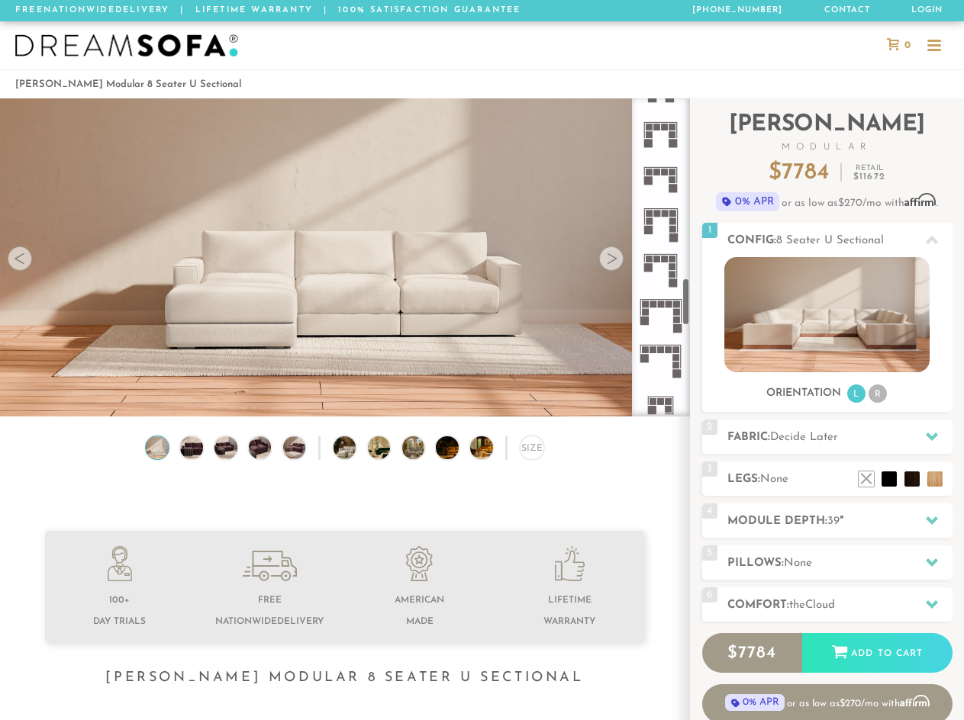
scroll to position [1210, 0]
click at [658, 141] on icon at bounding box center [660, 135] width 45 height 45
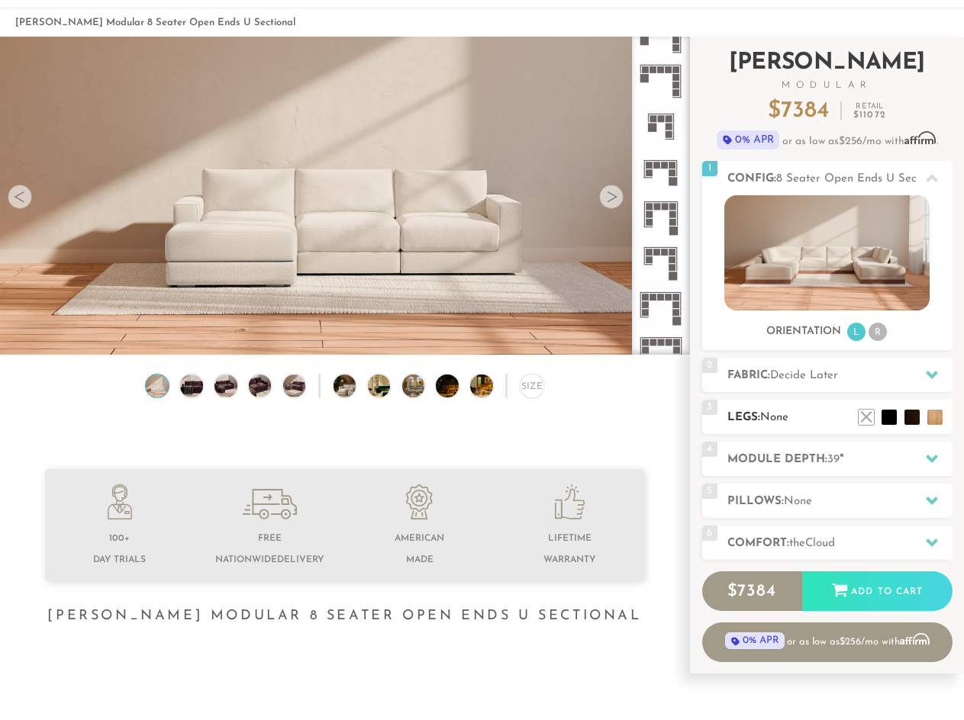
scroll to position [68, 0]
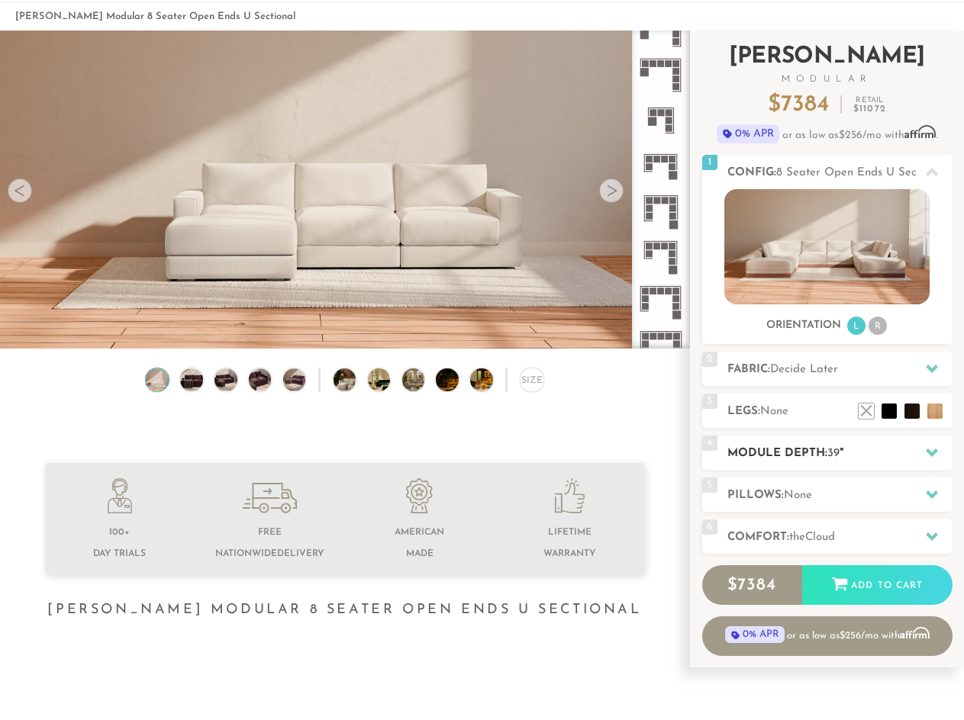
click at [804, 449] on h2 "Module Depth: 39 "" at bounding box center [839, 454] width 225 height 18
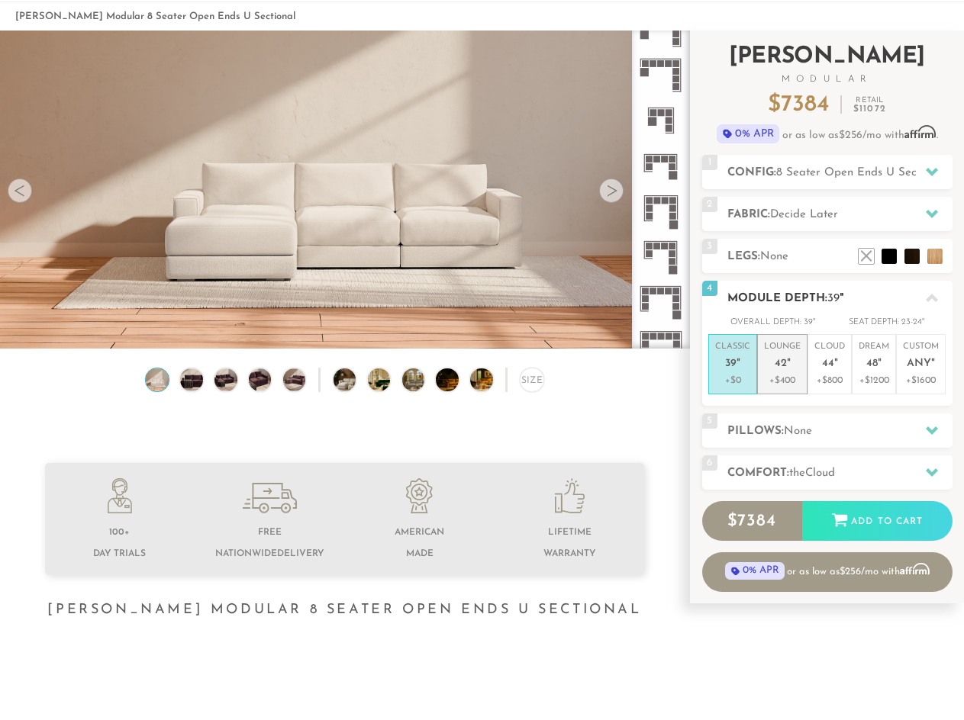
click at [783, 350] on p "Lounge 42 "" at bounding box center [782, 357] width 37 height 33
click at [827, 475] on span "Cloud" at bounding box center [820, 473] width 30 height 11
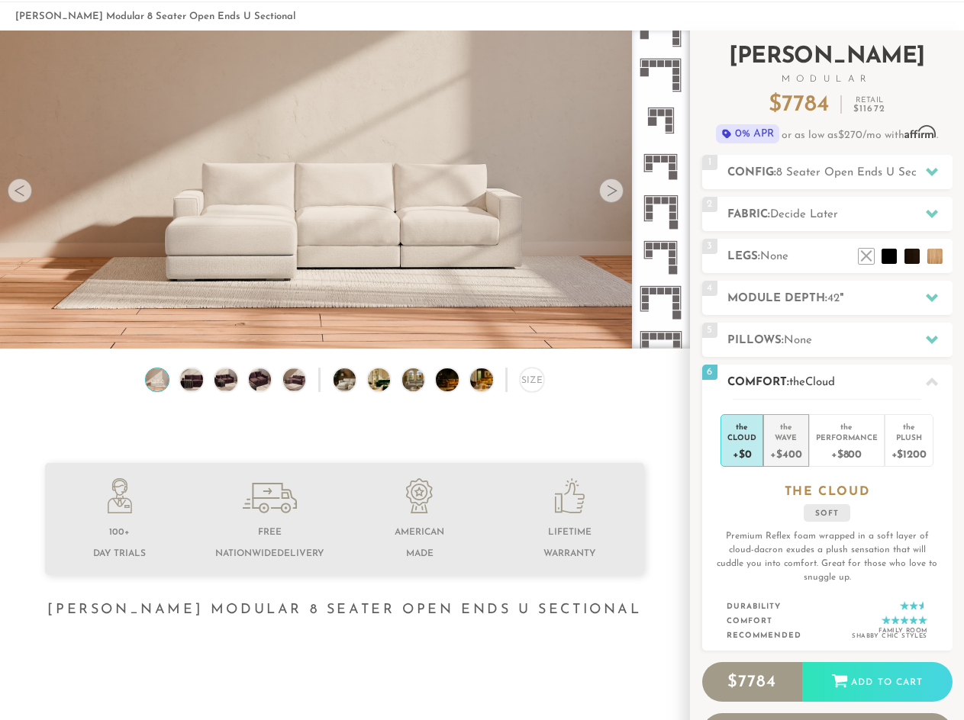
click at [791, 446] on div "+$400" at bounding box center [785, 454] width 31 height 22
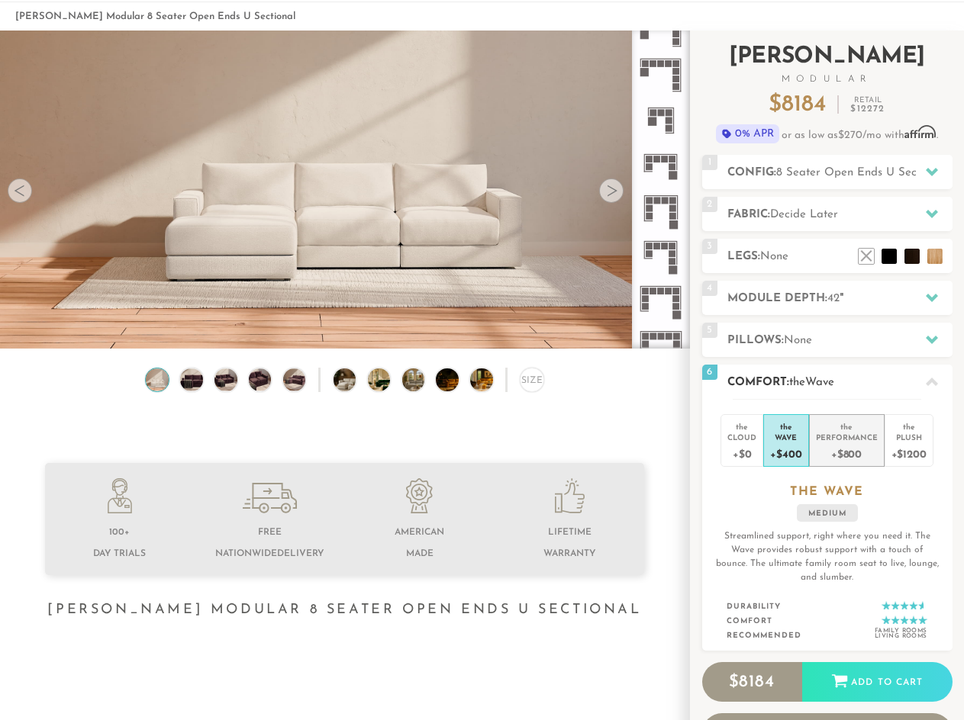
click at [830, 446] on li "the Performance +$800" at bounding box center [847, 440] width 76 height 53
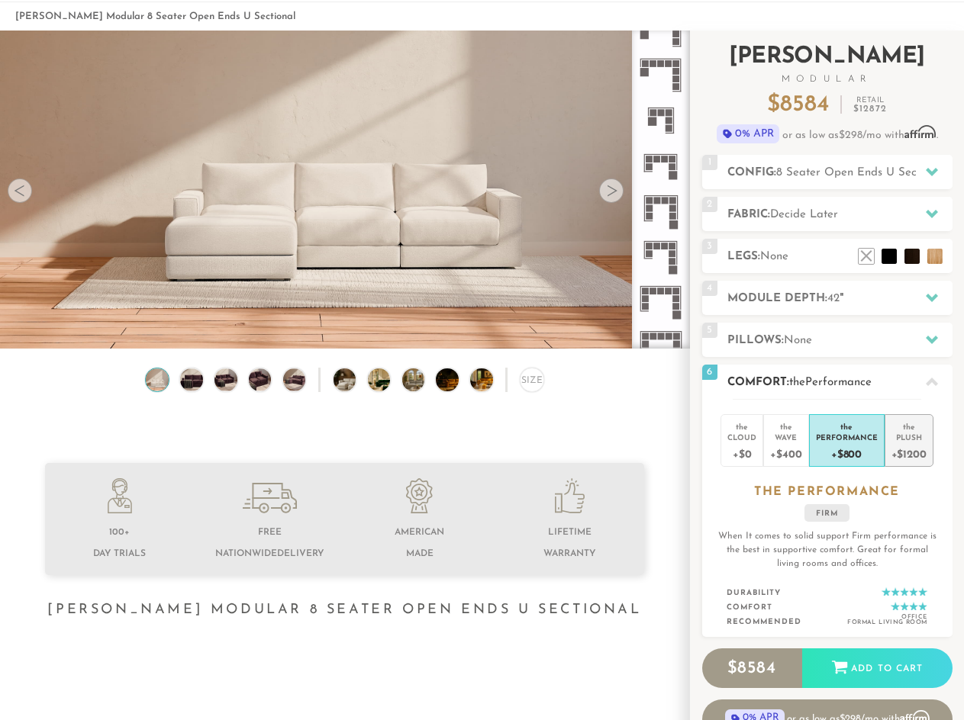
click at [901, 464] on div "+$1200" at bounding box center [908, 454] width 35 height 22
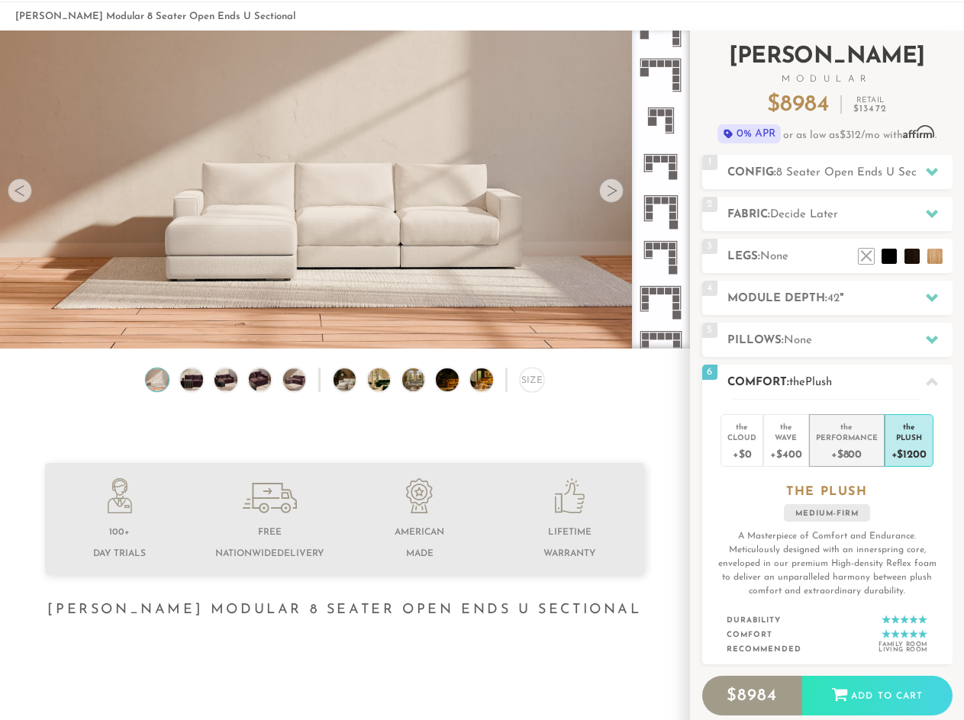
click at [840, 466] on li "the Performance +$800" at bounding box center [847, 440] width 76 height 53
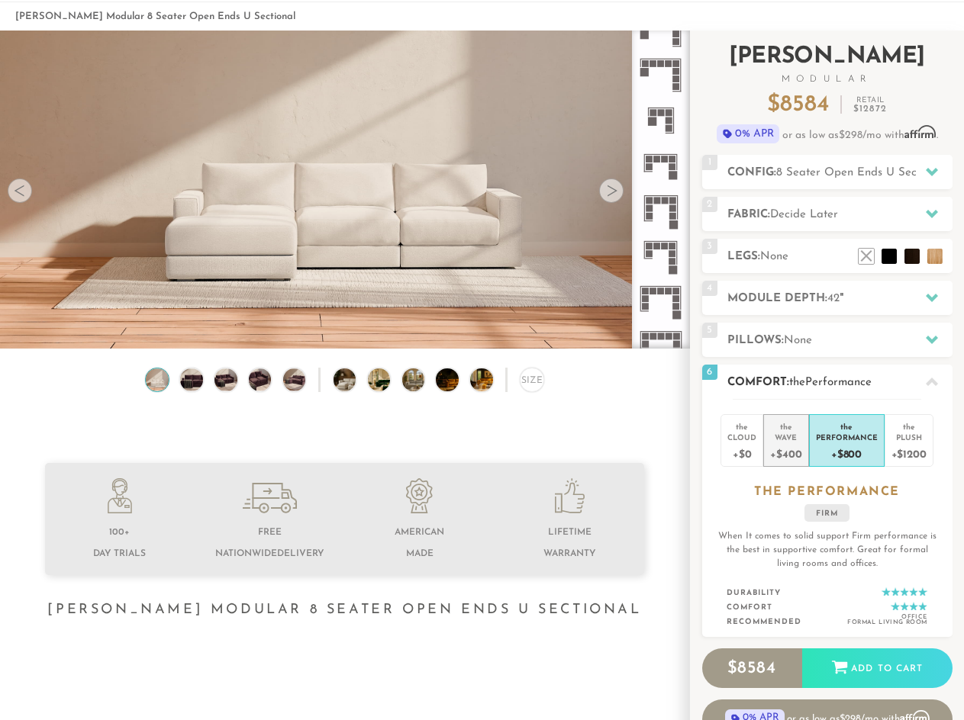
click at [802, 459] on li "the Wave +$400" at bounding box center [785, 440] width 45 height 53
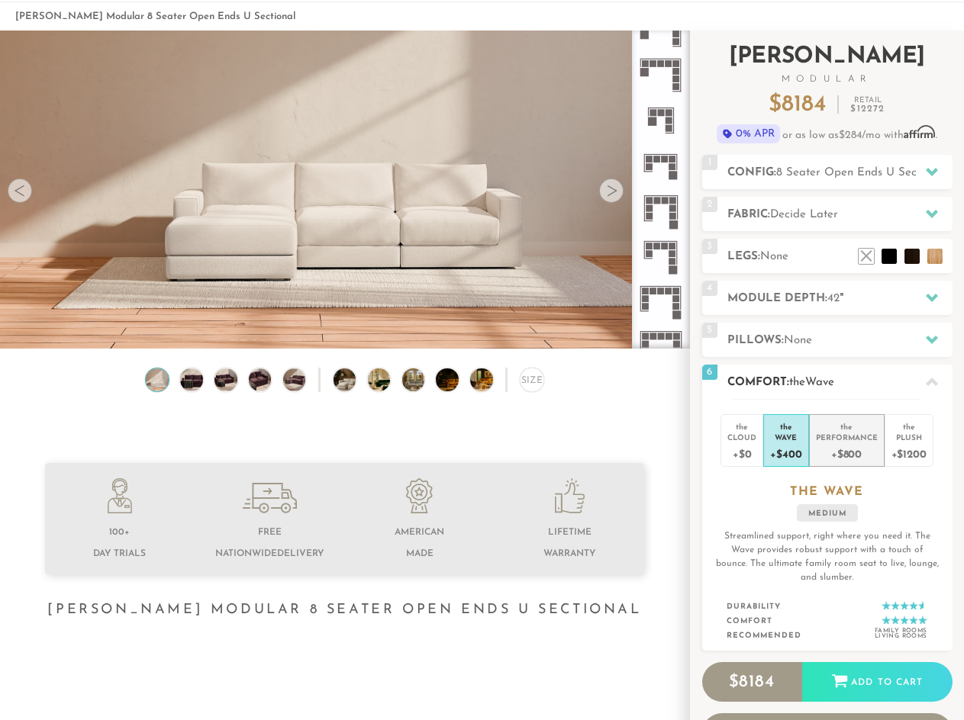
click at [832, 449] on div "+$800" at bounding box center [847, 454] width 62 height 22
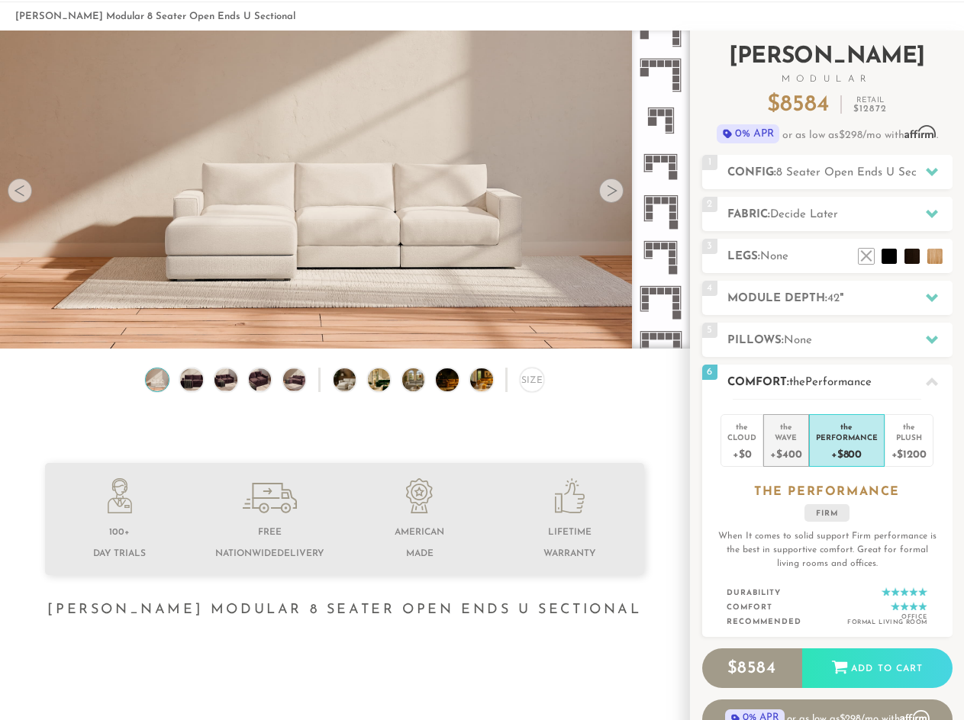
click at [806, 444] on li "the Wave +$400" at bounding box center [785, 440] width 45 height 53
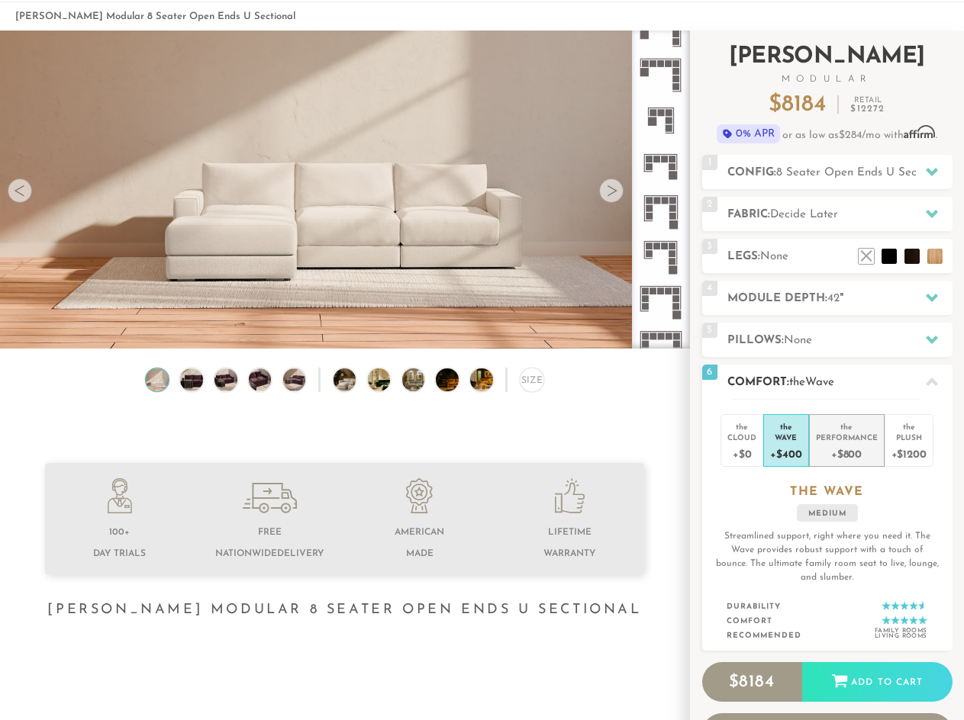
click at [862, 445] on div "+$800" at bounding box center [847, 454] width 62 height 22
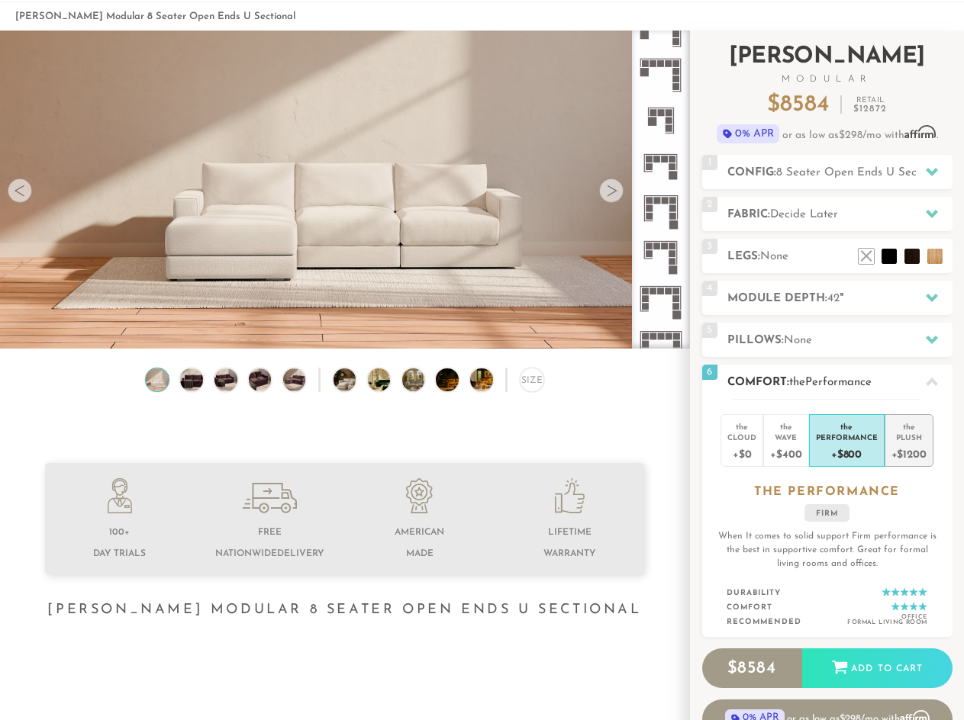
click at [912, 453] on div "+$1200" at bounding box center [908, 454] width 35 height 22
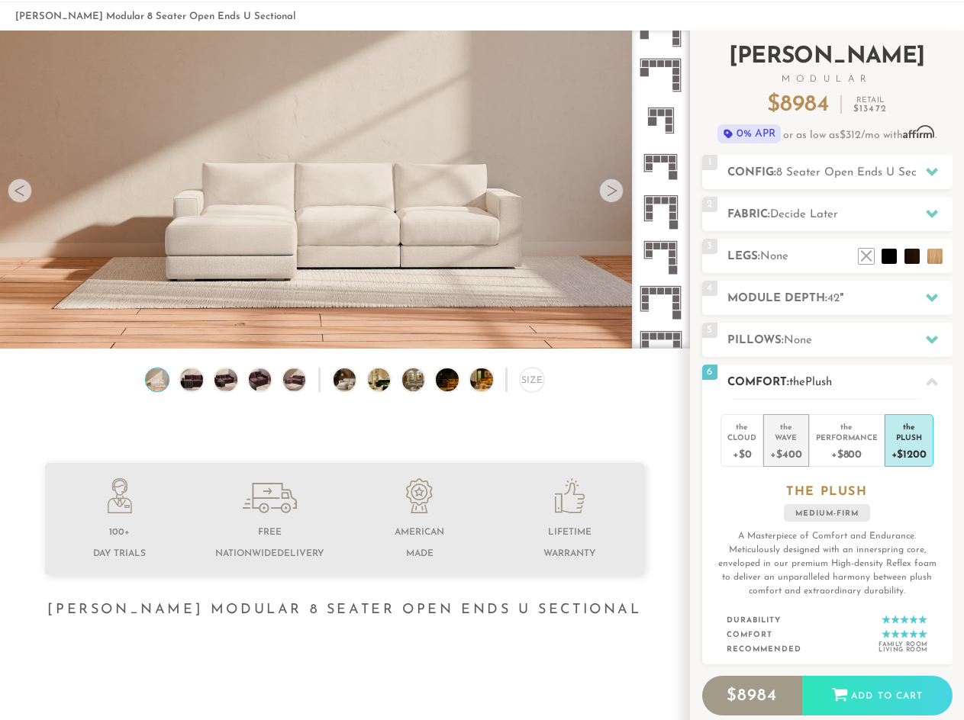
click at [787, 449] on div "+$400" at bounding box center [785, 454] width 31 height 22
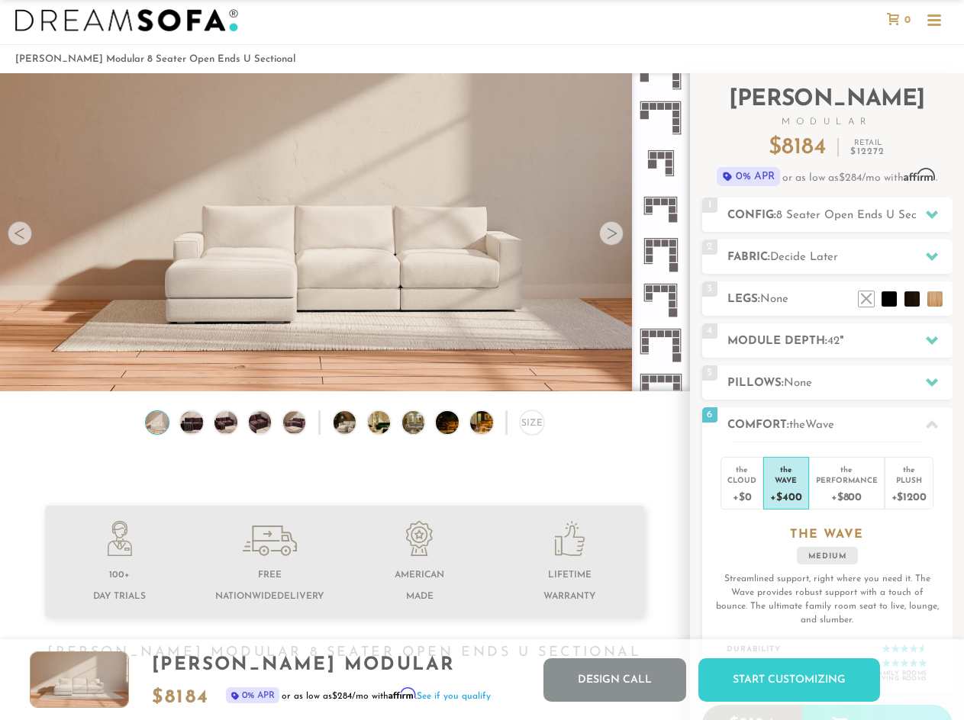
scroll to position [24, 0]
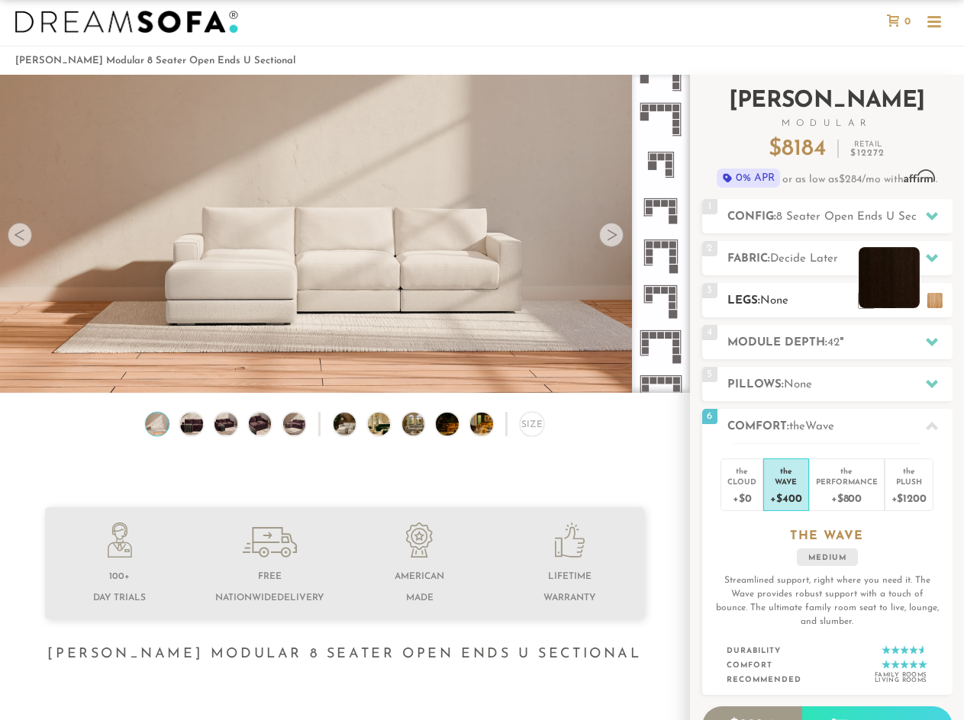
click at [915, 307] on li at bounding box center [889, 277] width 61 height 61
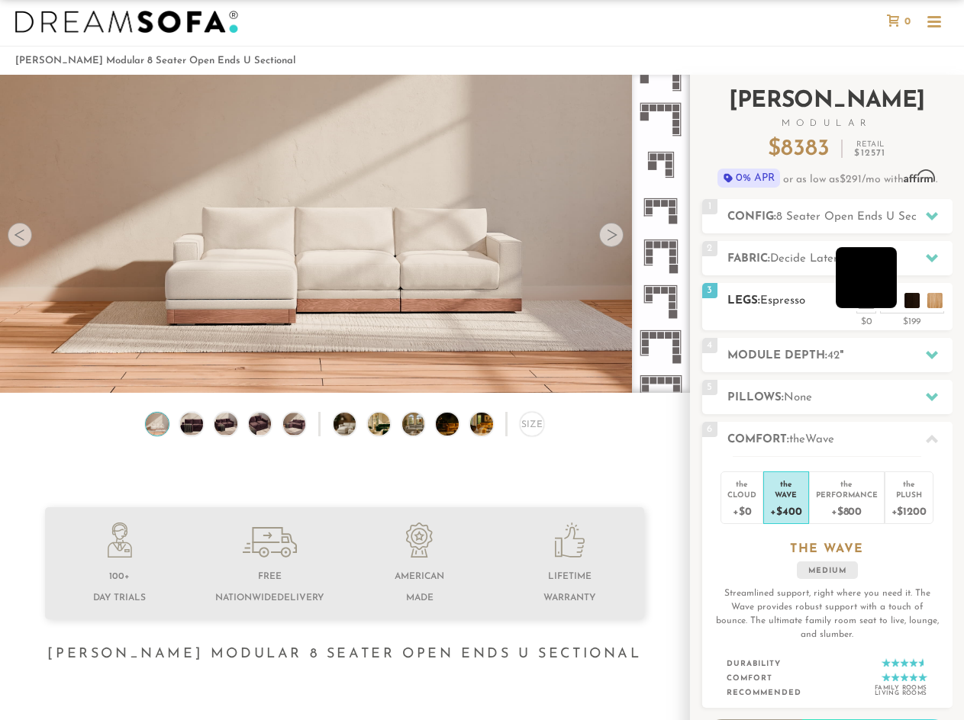
click at [890, 303] on li at bounding box center [866, 277] width 61 height 61
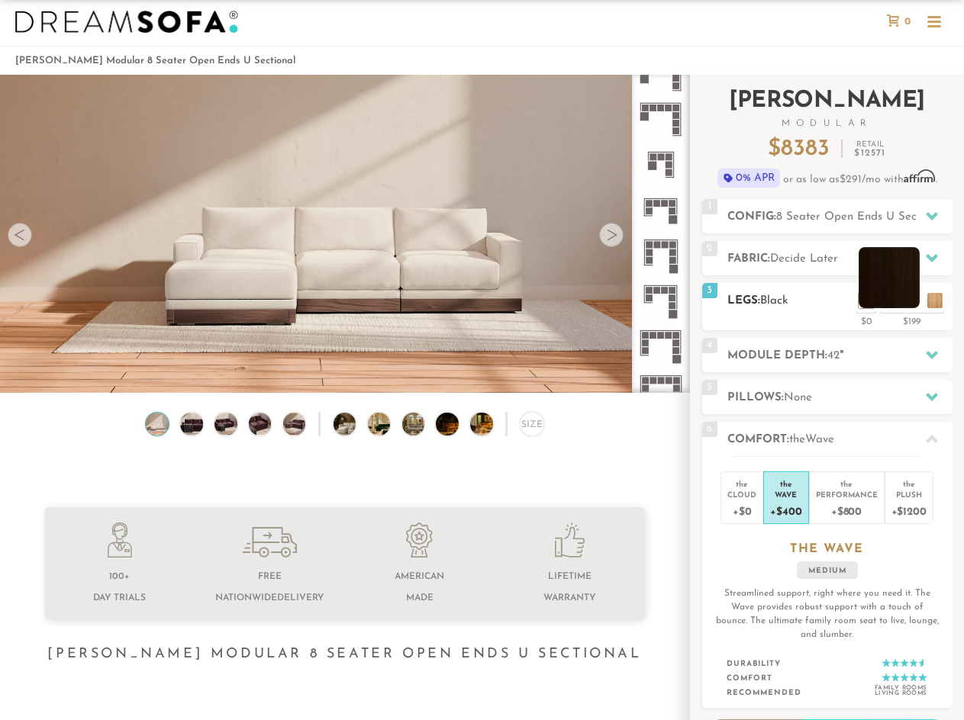
click at [911, 307] on li at bounding box center [889, 277] width 61 height 61
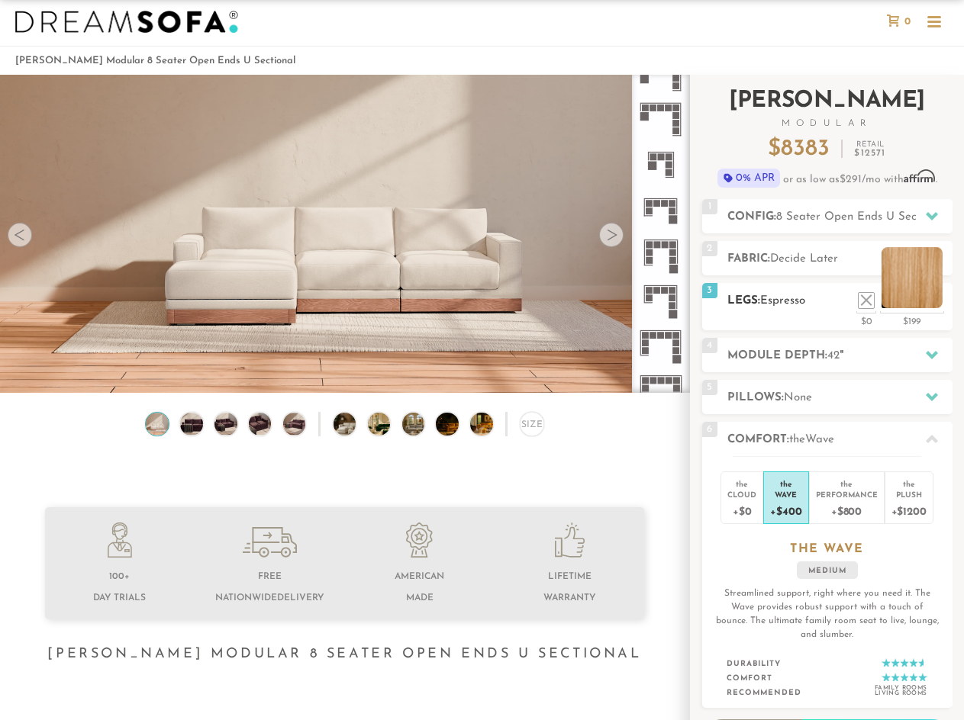
click at [936, 299] on li at bounding box center [911, 277] width 61 height 61
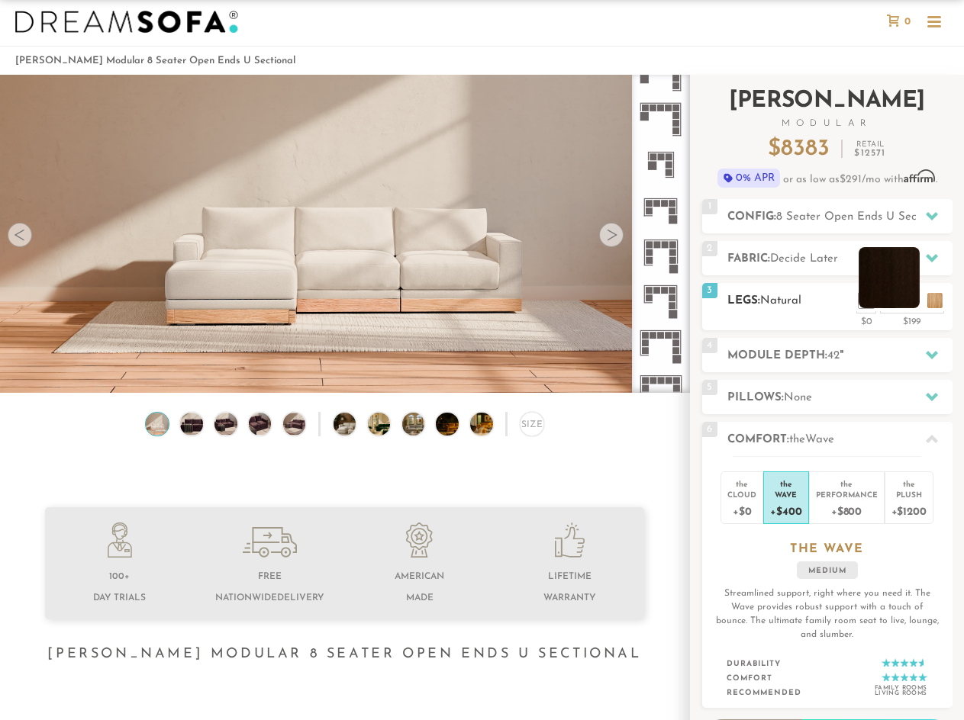
click at [907, 304] on li at bounding box center [889, 277] width 61 height 61
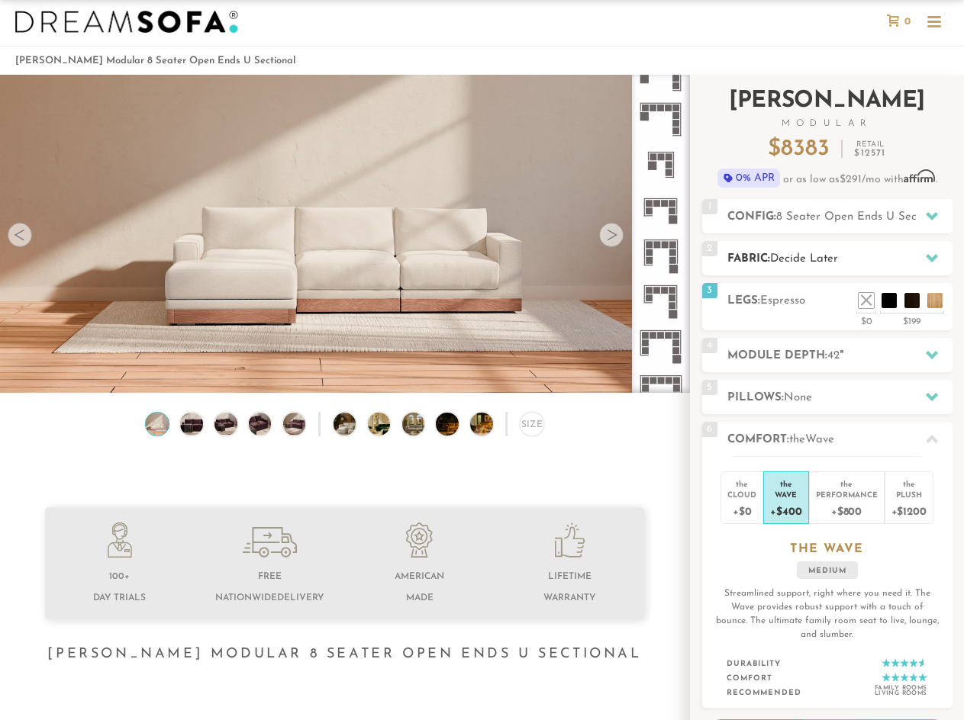
click at [842, 253] on h2 "Fabric: Decide Later" at bounding box center [839, 259] width 225 height 18
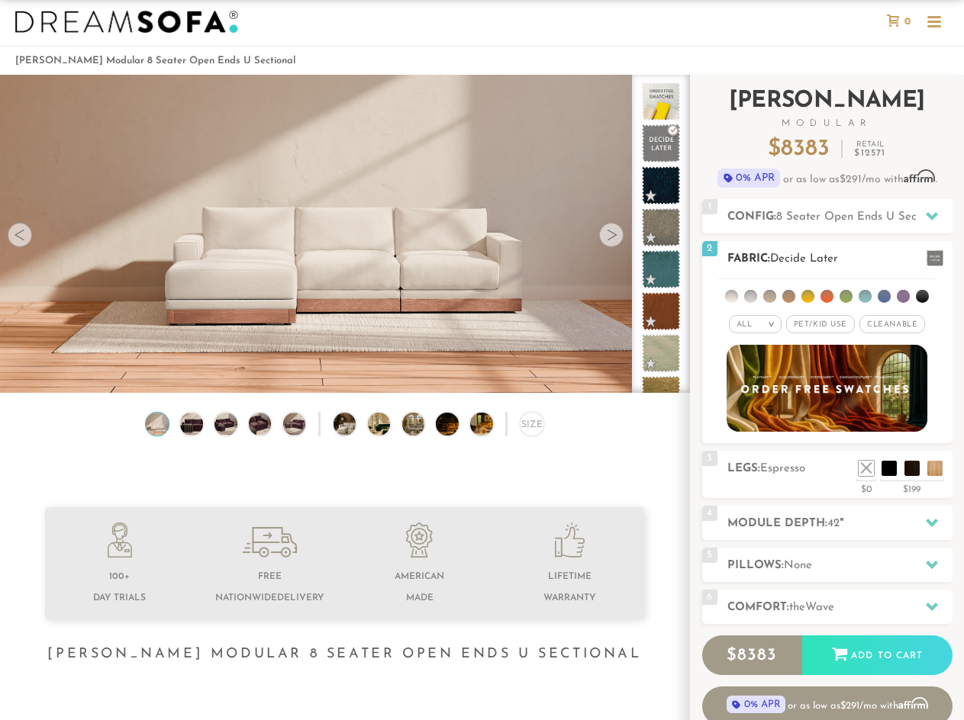
click at [835, 319] on span "Pet/Kid Use x" at bounding box center [820, 324] width 69 height 18
click at [881, 329] on span "Cleanable x" at bounding box center [898, 324] width 66 height 18
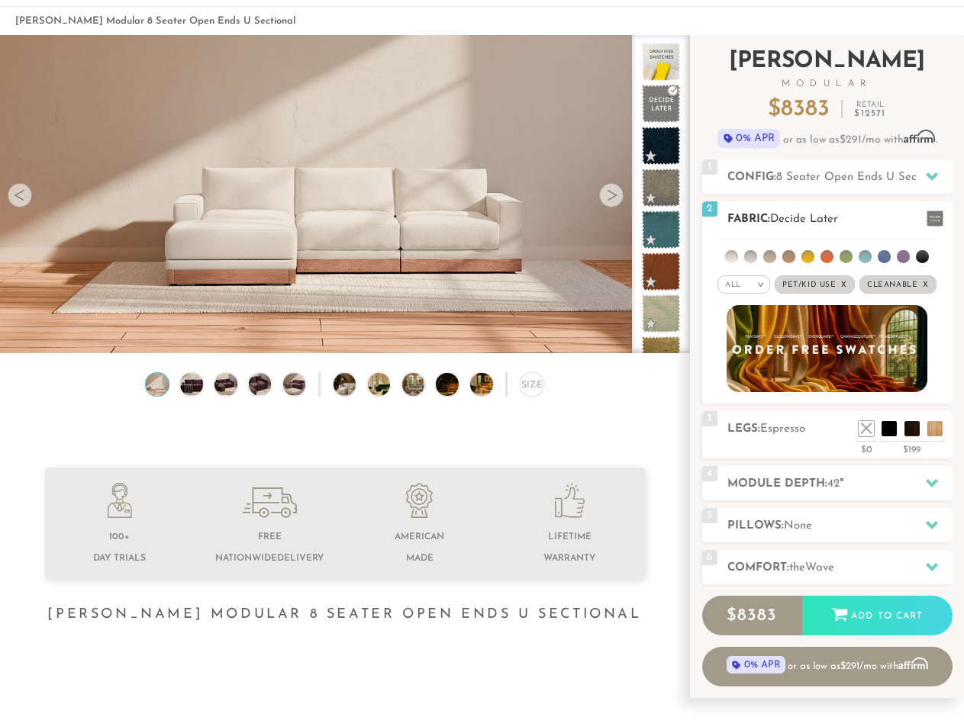
scroll to position [71, 0]
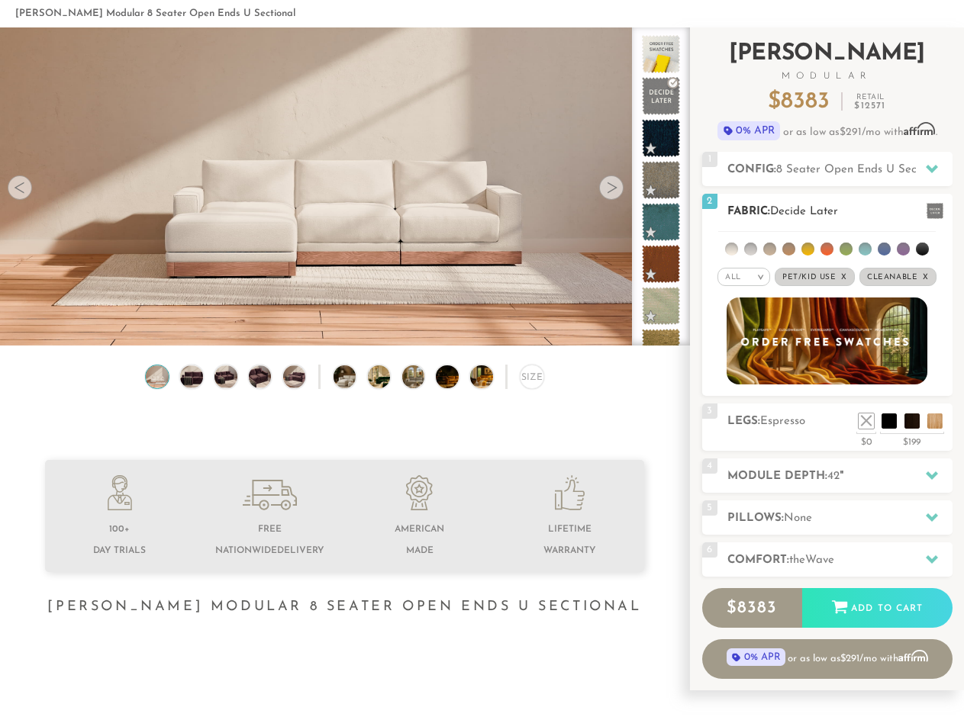
click at [759, 279] on em ">" at bounding box center [760, 277] width 11 height 8
click at [742, 383] on li "Durable" at bounding box center [743, 384] width 53 height 21
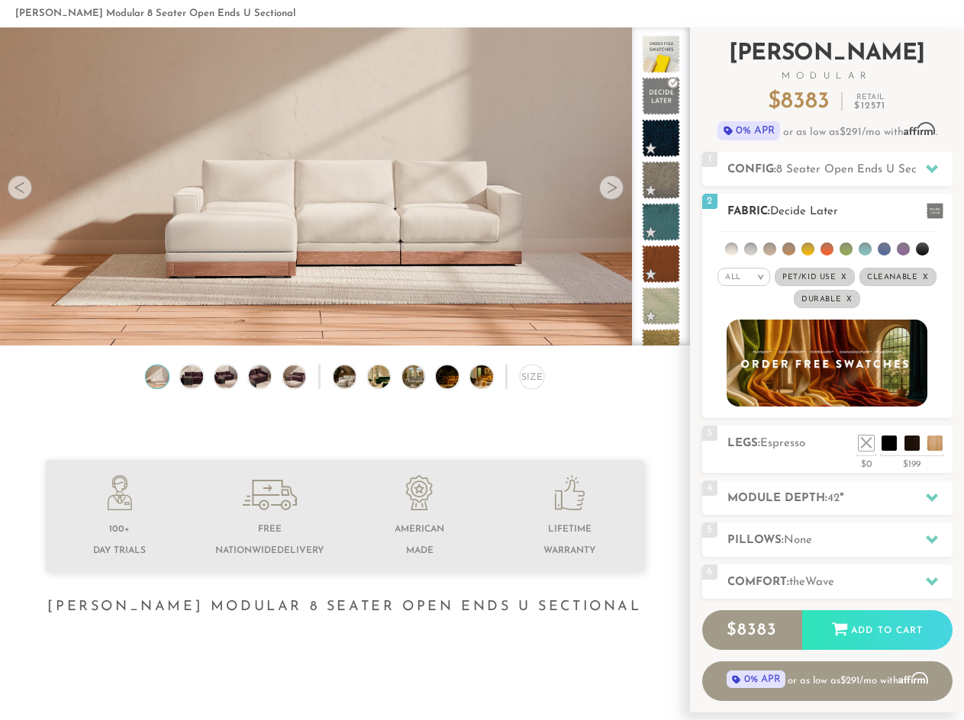
click at [745, 277] on div "All >" at bounding box center [743, 277] width 53 height 18
click at [743, 333] on li "Family" at bounding box center [743, 339] width 53 height 21
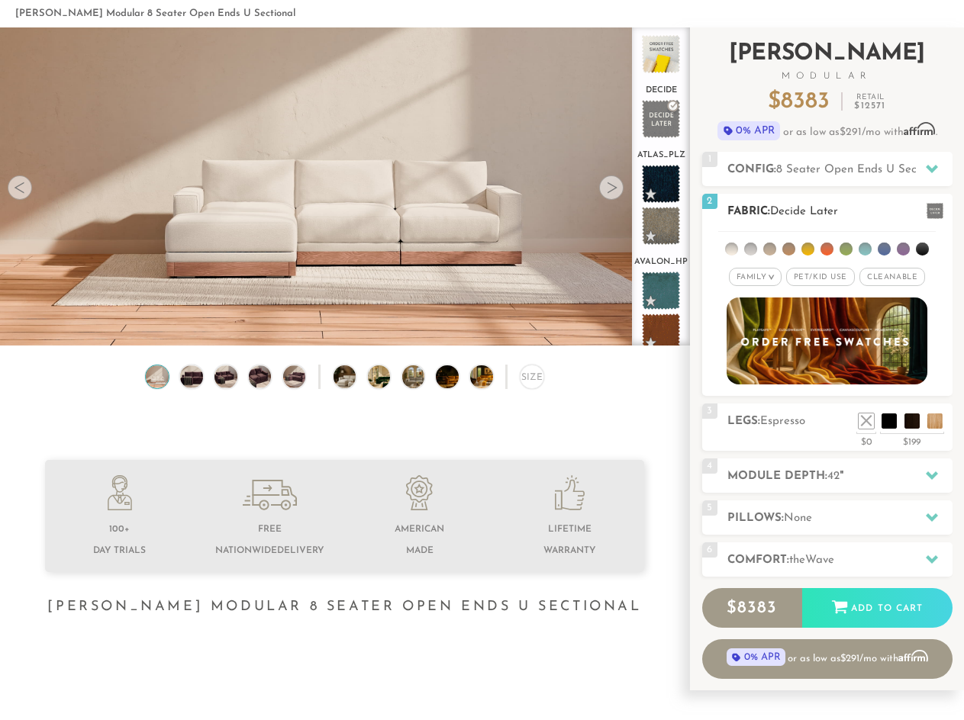
click at [764, 280] on em "Family" at bounding box center [751, 277] width 30 height 8
click at [758, 382] on li "Durable" at bounding box center [755, 384] width 53 height 21
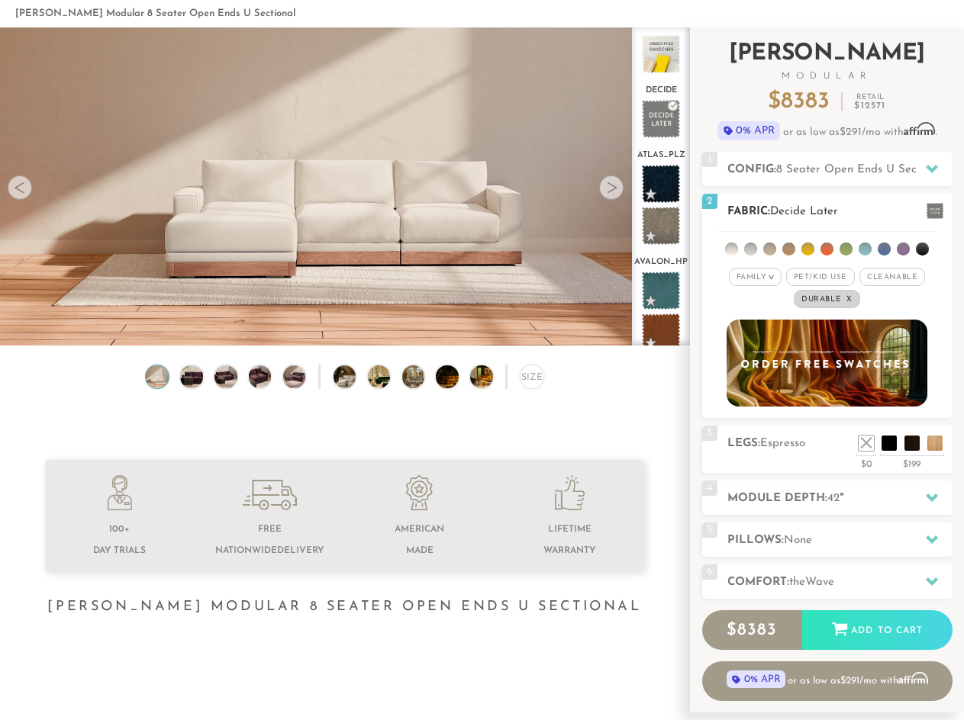
click at [820, 277] on span "Pet/Kid Use x" at bounding box center [820, 277] width 69 height 18
click at [912, 276] on span "Cleanable x" at bounding box center [898, 277] width 66 height 18
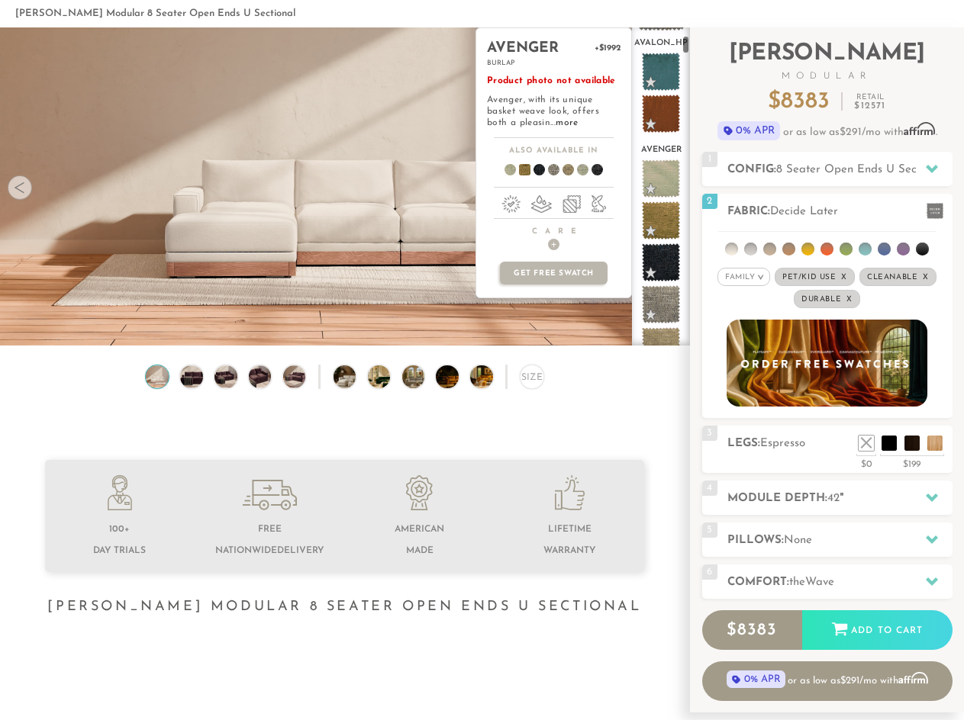
scroll to position [224, 0]
click at [555, 240] on span "+" at bounding box center [553, 244] width 11 height 11
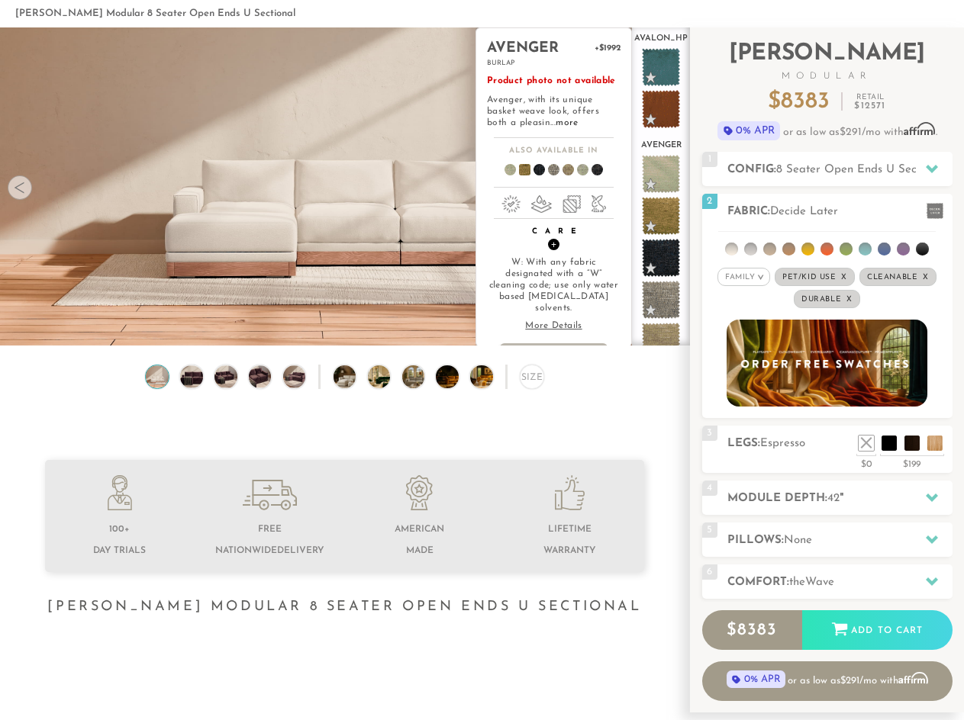
click at [555, 240] on span "+" at bounding box center [553, 244] width 11 height 11
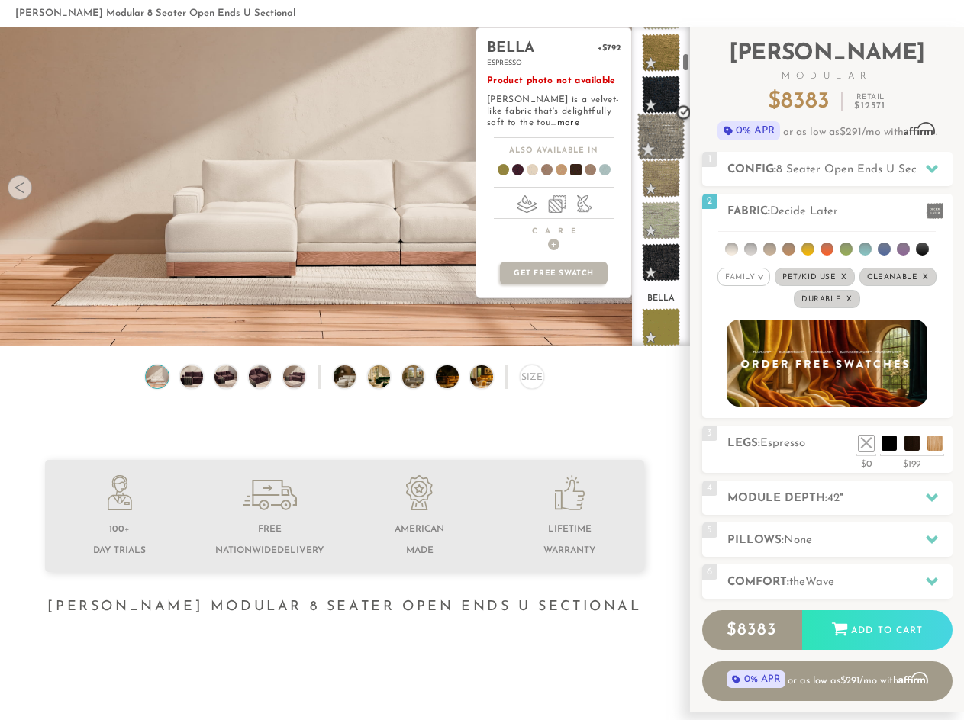
scroll to position [685, 0]
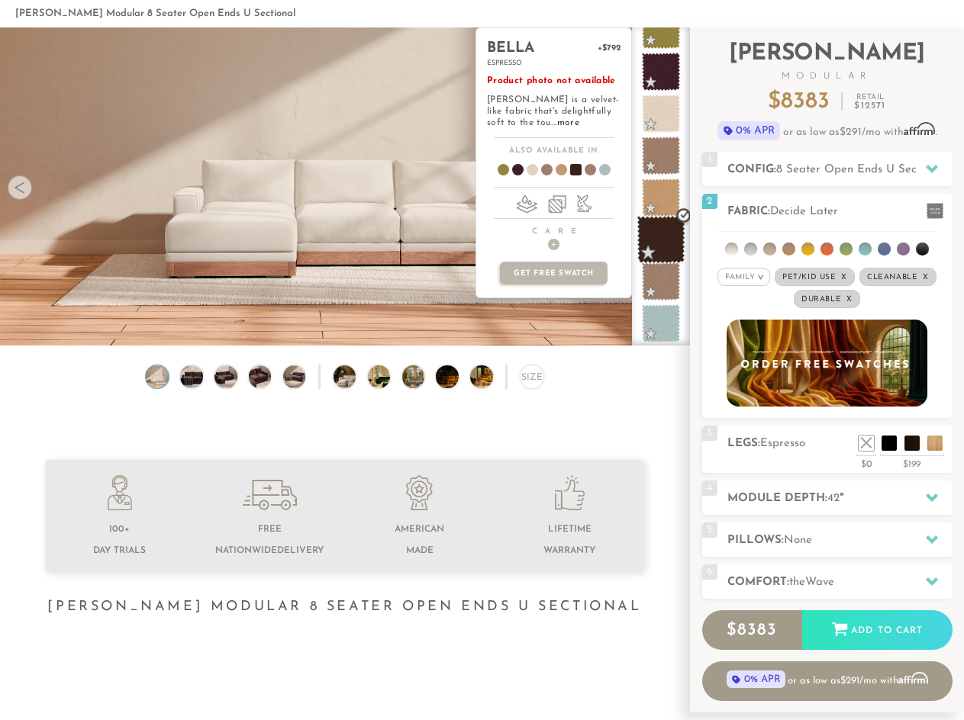
click at [659, 227] on span at bounding box center [661, 240] width 48 height 48
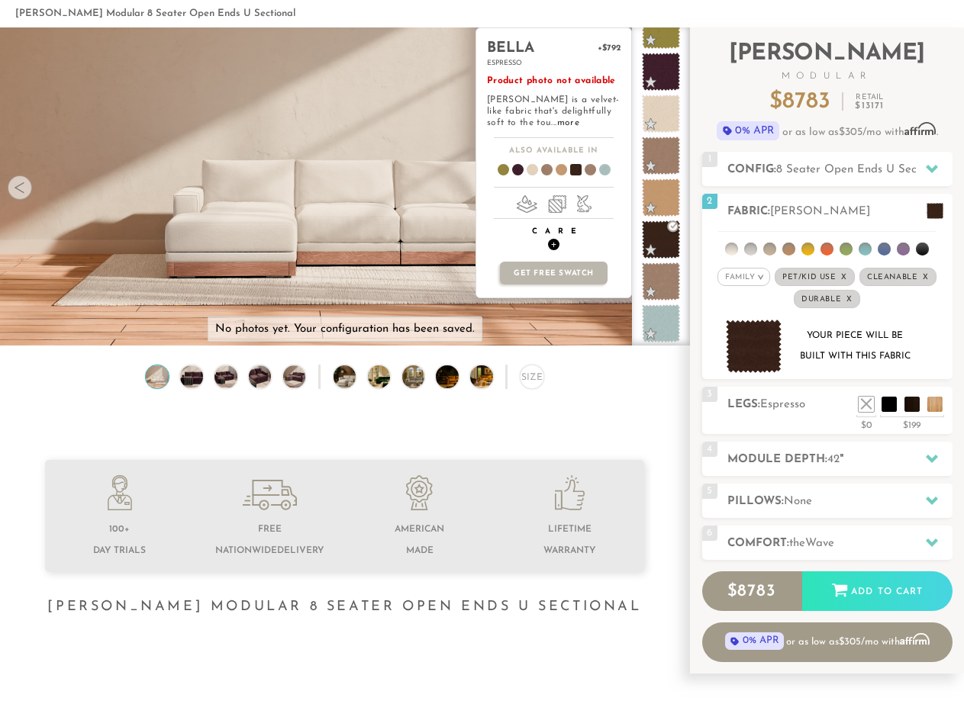
click at [553, 242] on span "+" at bounding box center [553, 244] width 11 height 11
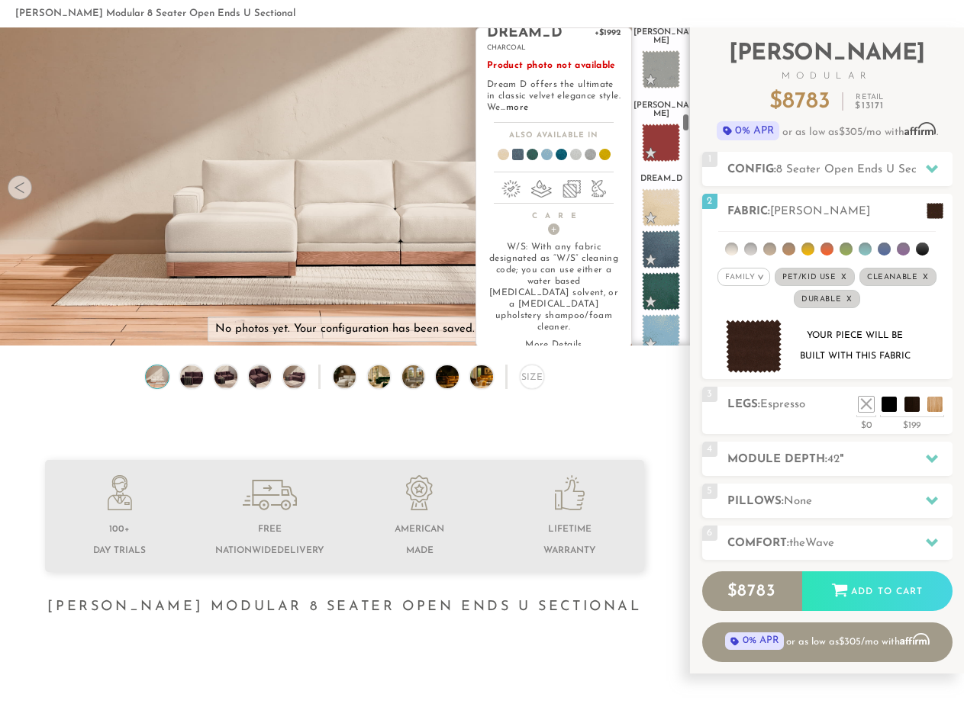
scroll to position [2261, 0]
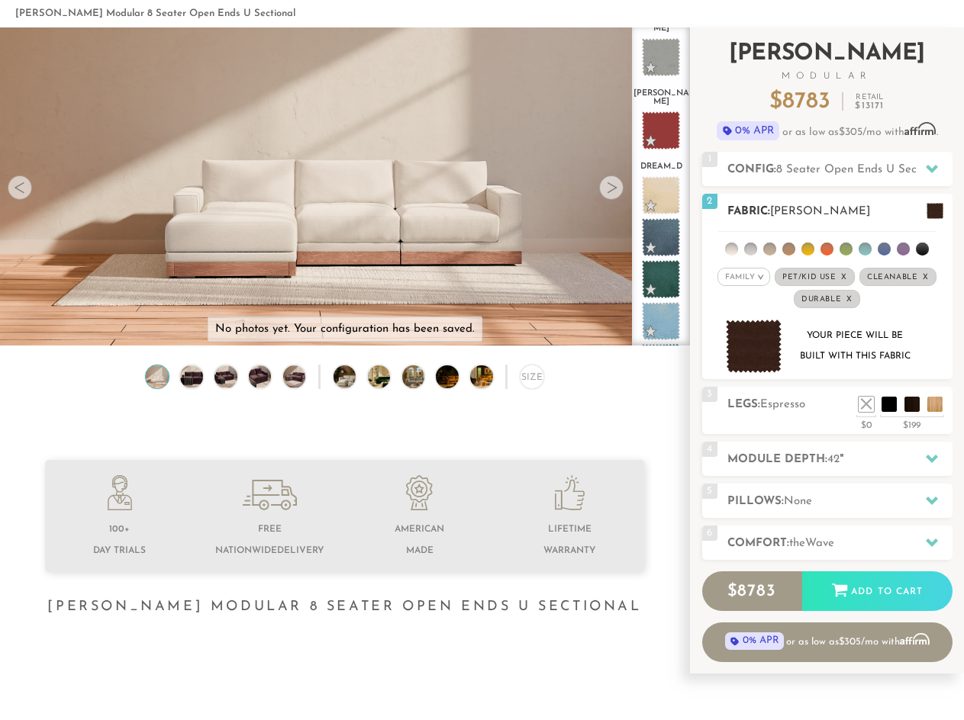
click at [844, 244] on li at bounding box center [845, 249] width 13 height 13
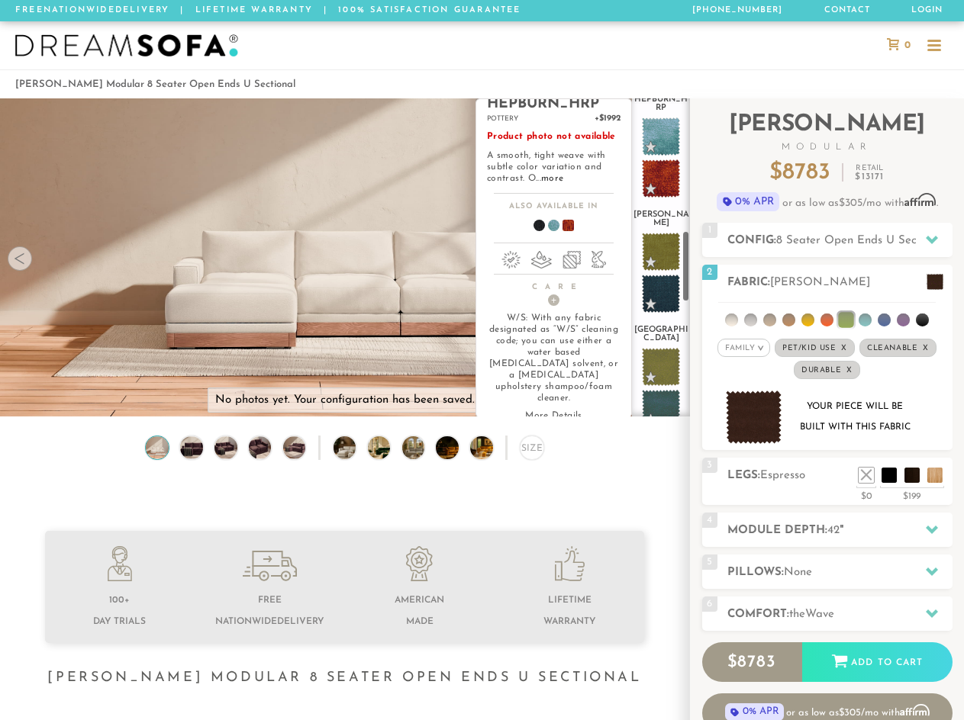
scroll to position [595, 0]
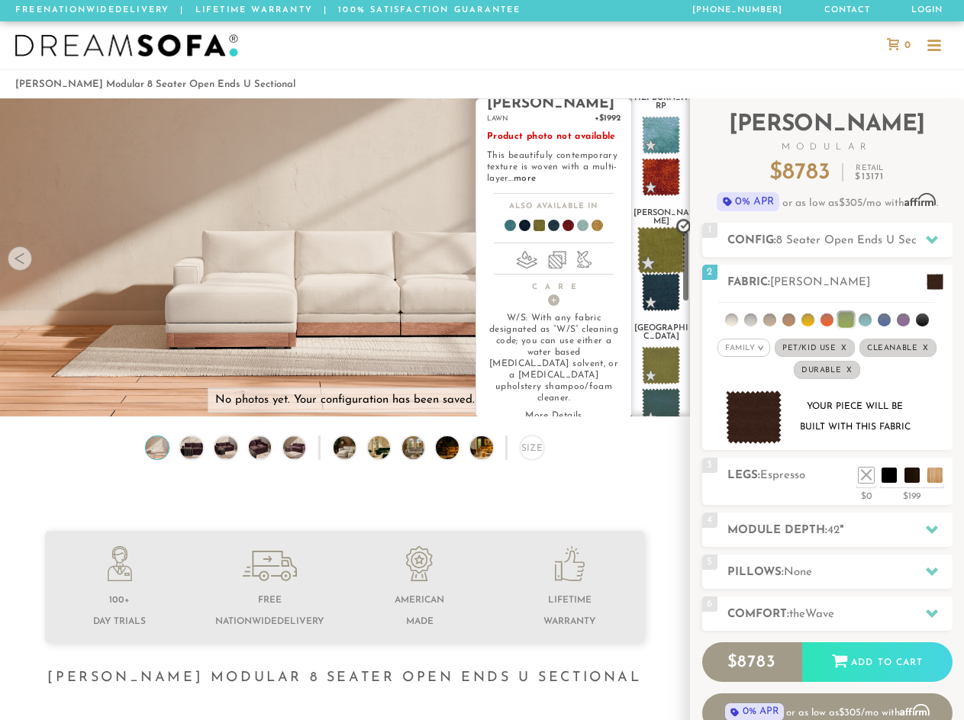
click at [663, 227] on span at bounding box center [661, 251] width 48 height 48
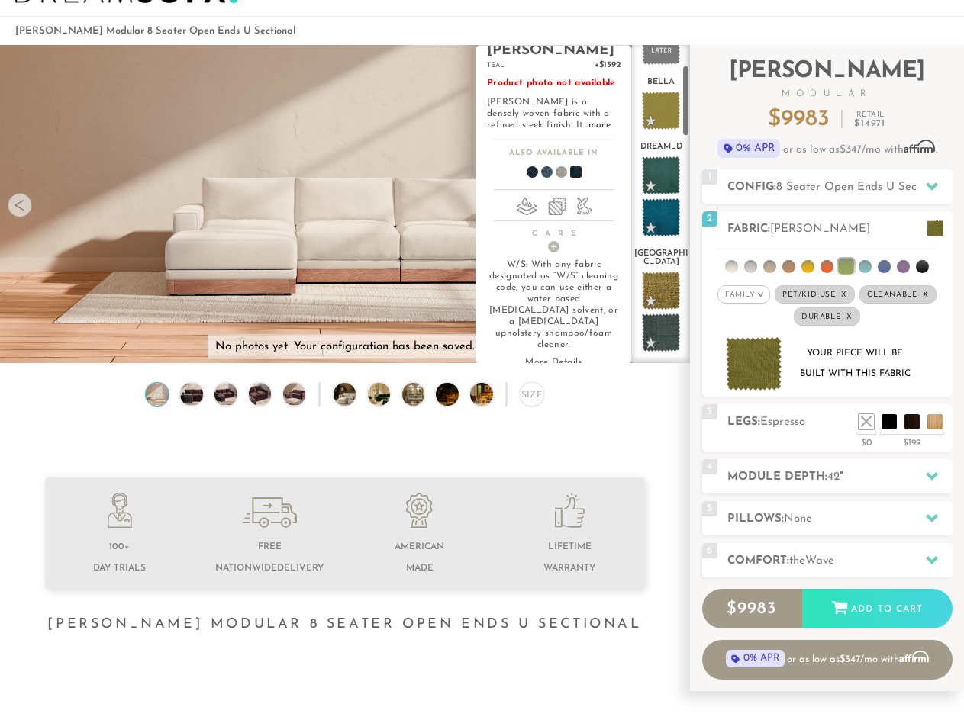
scroll to position [0, 0]
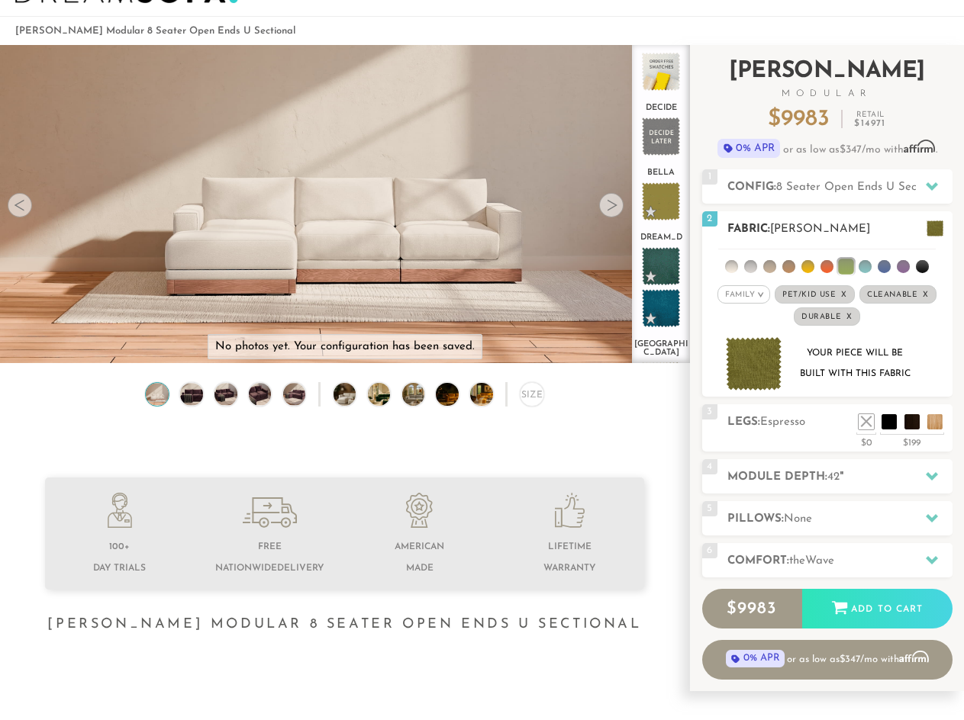
click at [757, 295] on em ">" at bounding box center [760, 295] width 11 height 8
click at [739, 332] on li "Tier" at bounding box center [743, 335] width 53 height 21
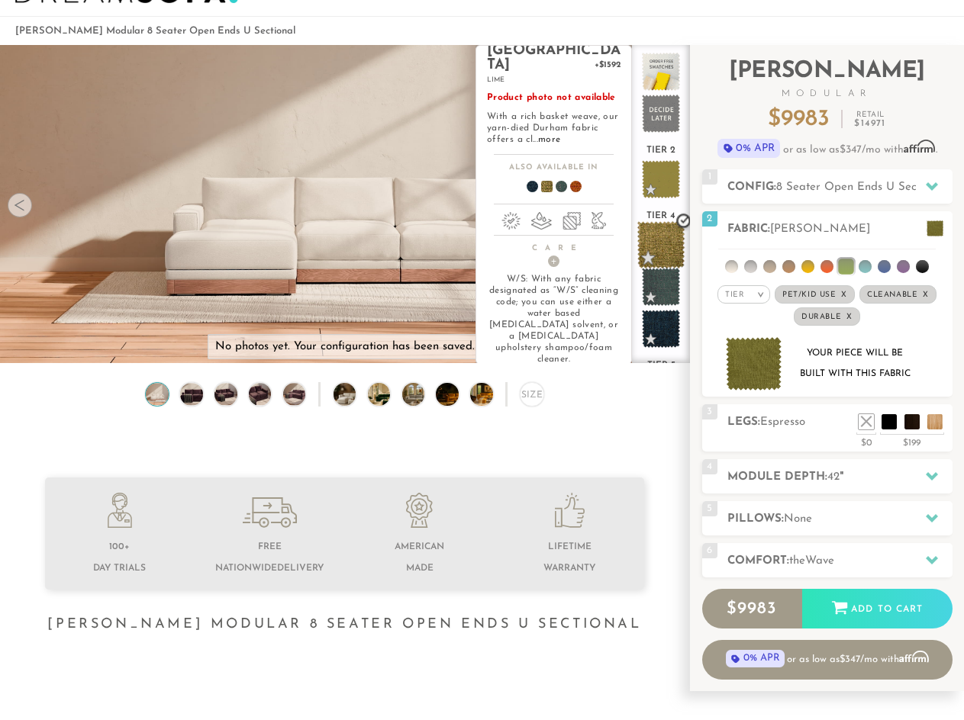
scroll to position [45, 0]
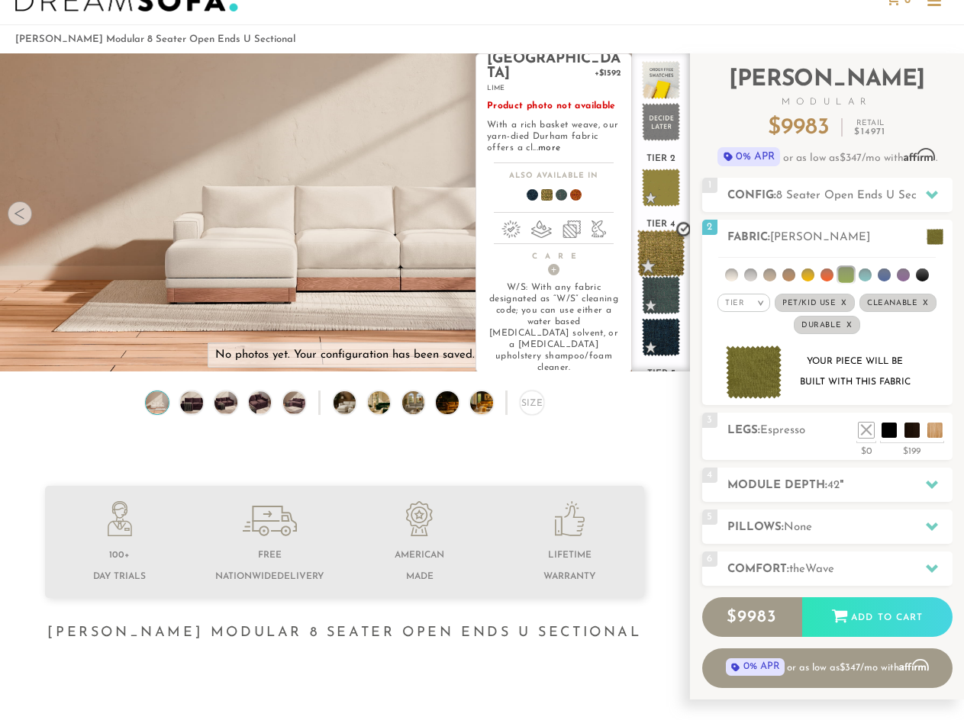
click at [669, 259] on span at bounding box center [661, 254] width 48 height 48
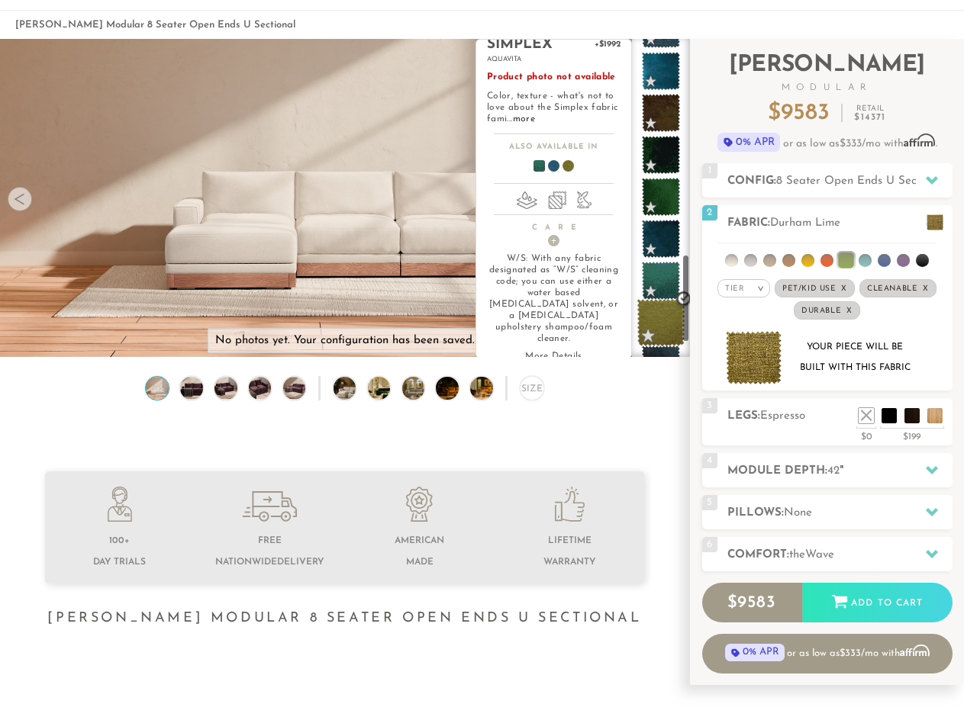
scroll to position [60, 0]
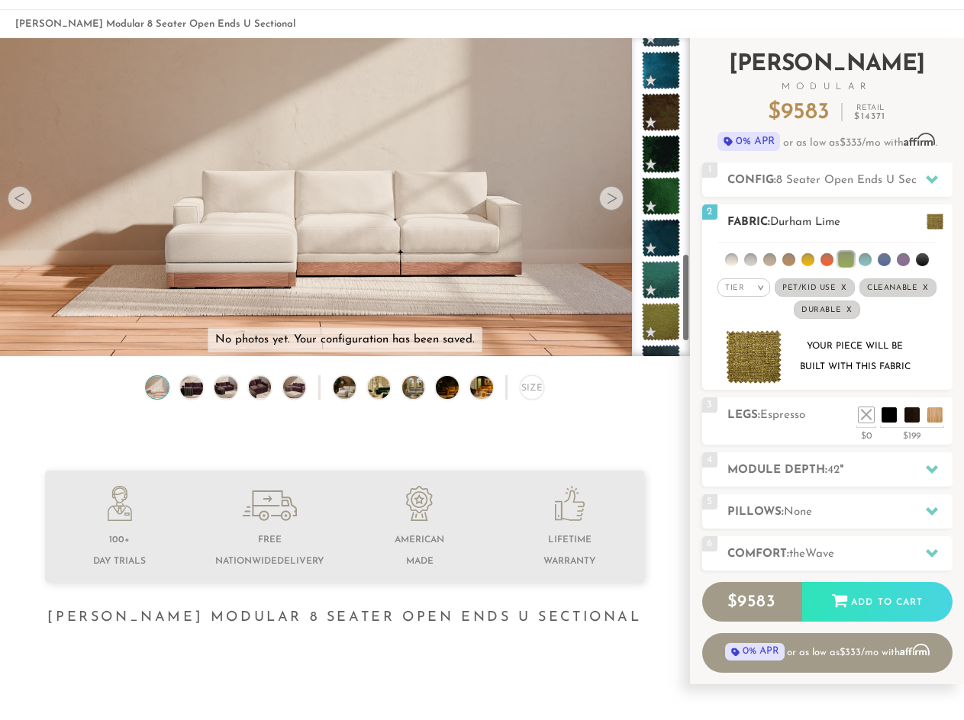
click at [751, 295] on div "Tier >" at bounding box center [743, 288] width 53 height 18
click at [744, 350] on li "Family" at bounding box center [743, 350] width 53 height 21
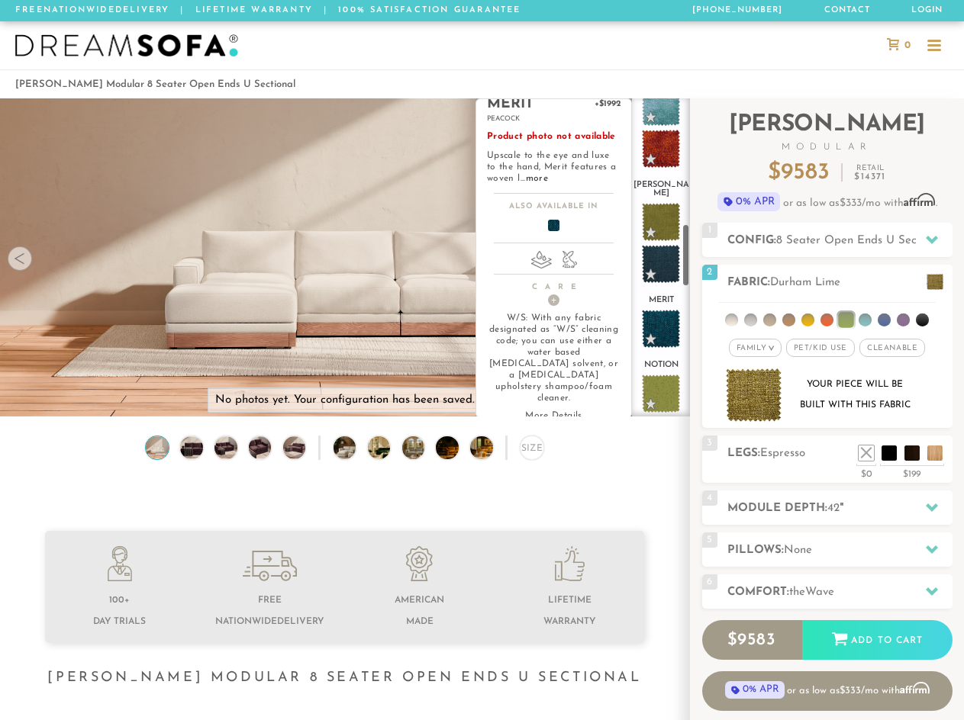
scroll to position [647, 0]
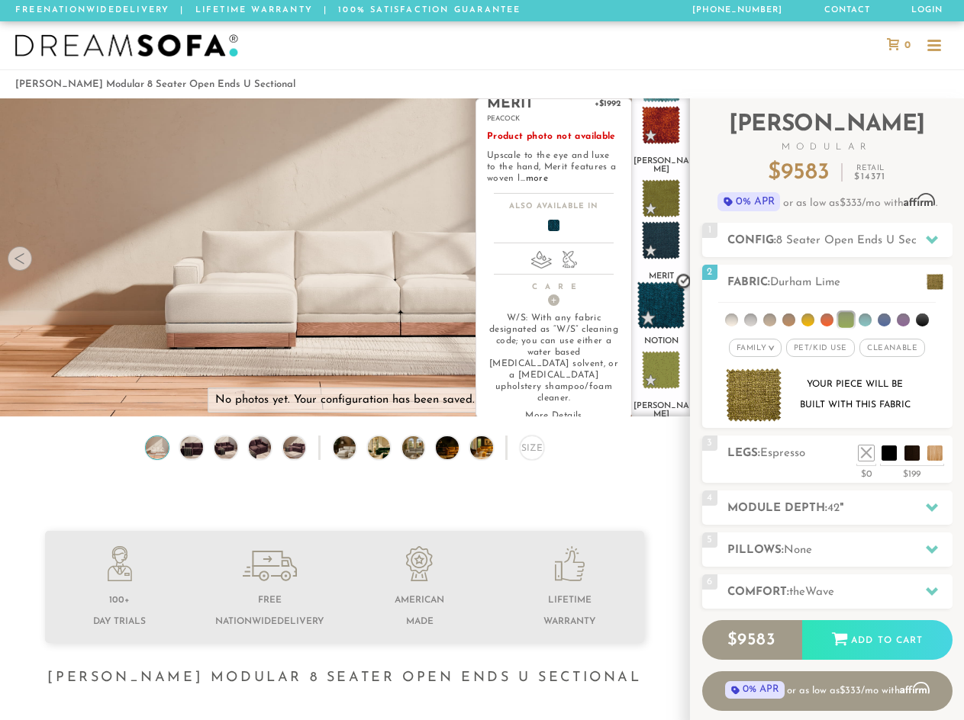
click at [662, 282] on span at bounding box center [661, 306] width 48 height 48
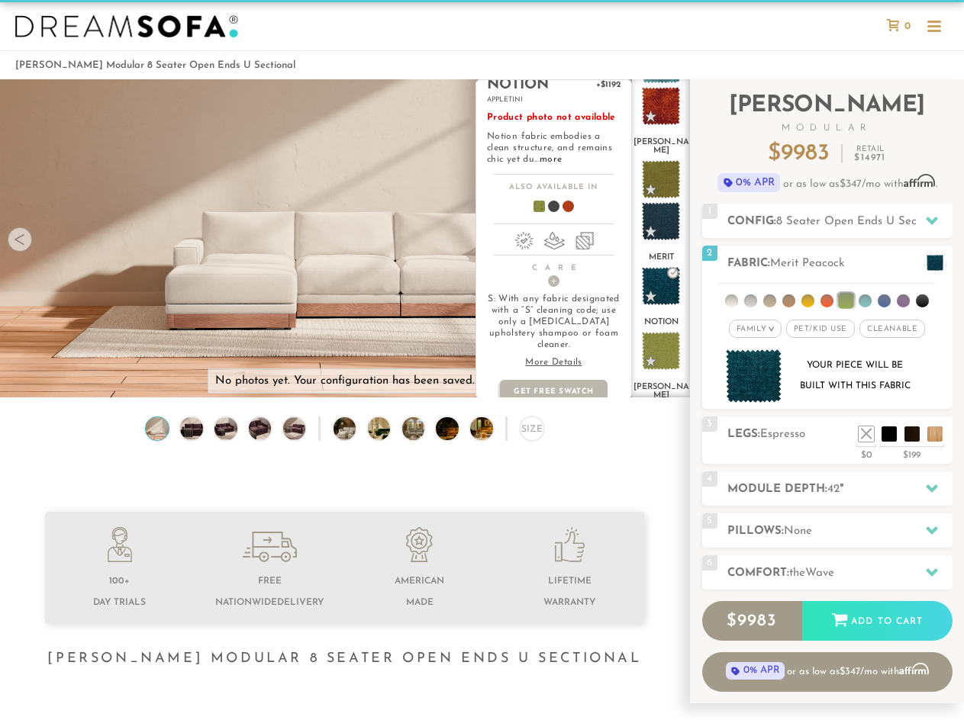
scroll to position [20, 0]
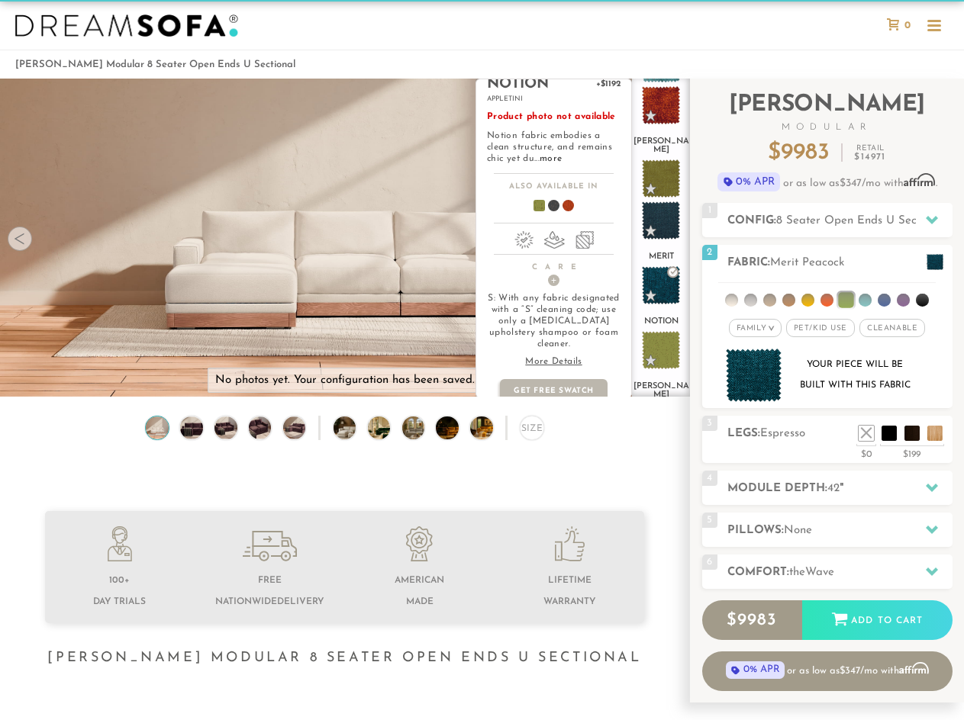
click at [538, 206] on span at bounding box center [533, 208] width 59 height 56
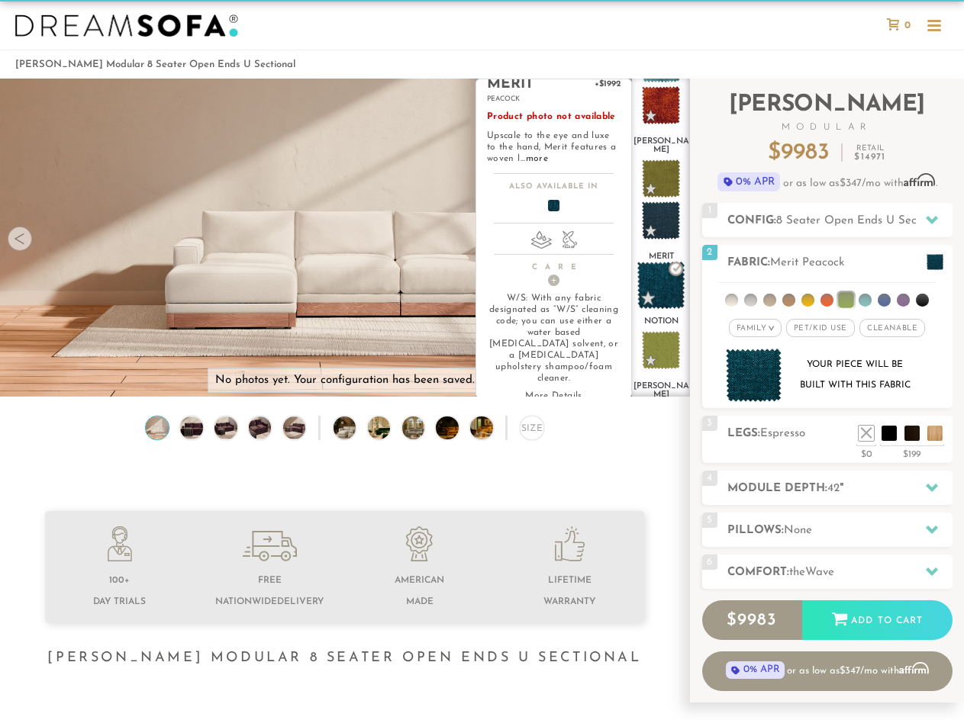
click at [676, 262] on span at bounding box center [661, 286] width 48 height 48
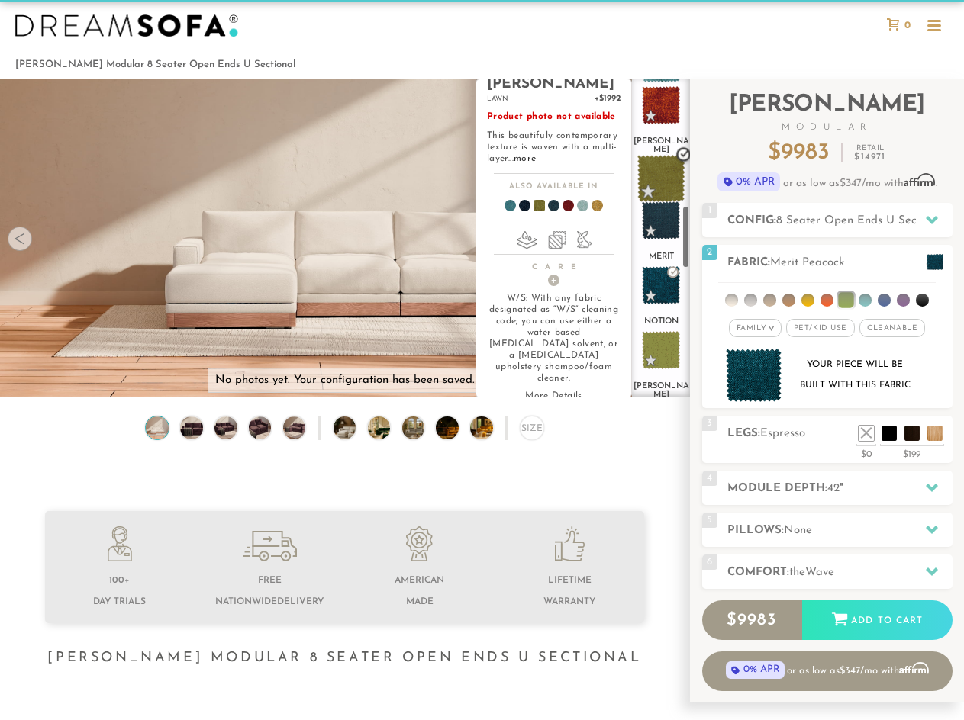
click at [662, 155] on span at bounding box center [661, 179] width 48 height 48
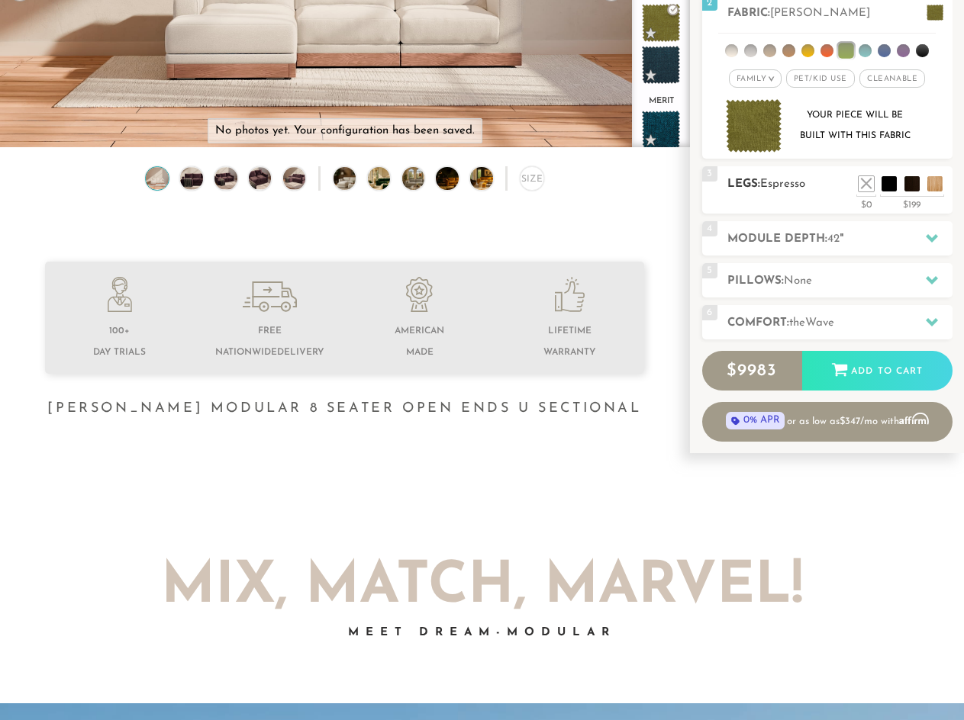
scroll to position [0, 0]
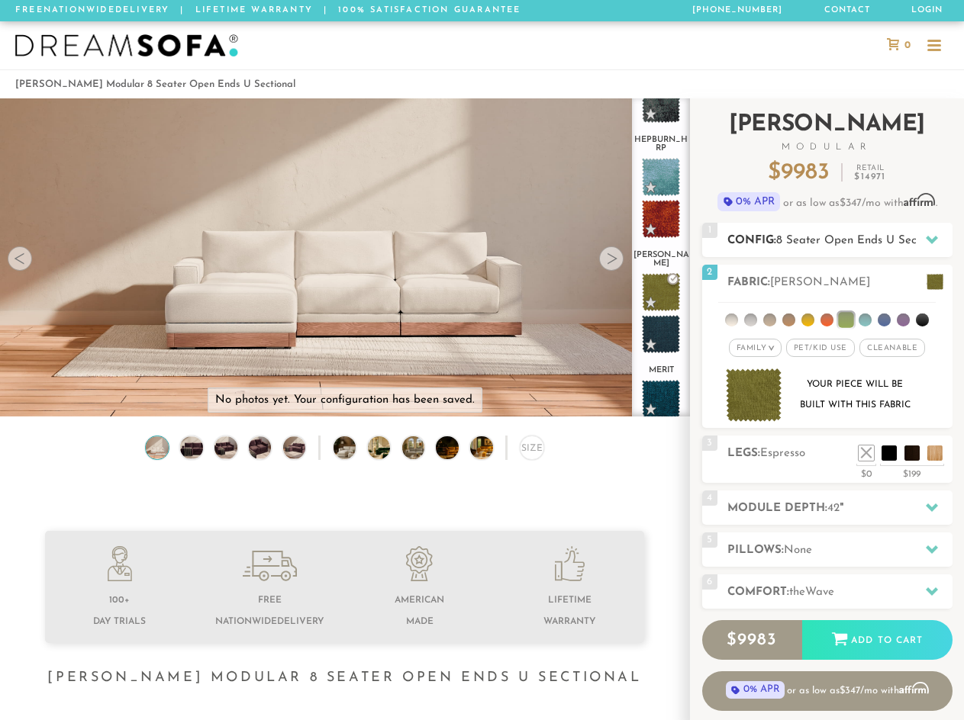
click at [760, 234] on h2 "Config: 8 Seater Open Ends U Sectional" at bounding box center [839, 241] width 225 height 18
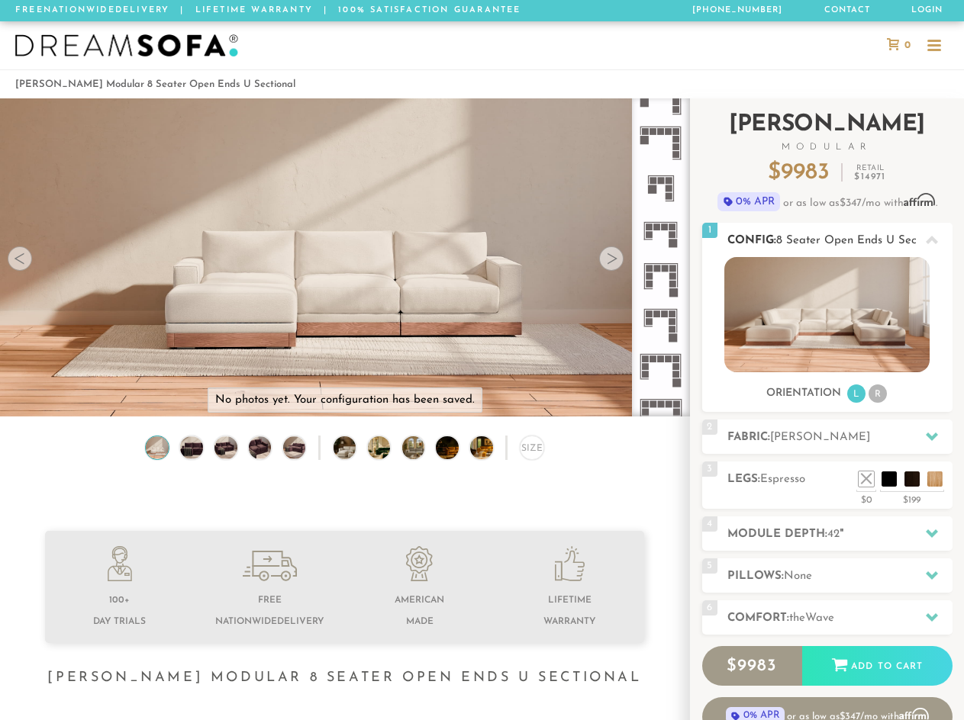
click at [884, 382] on div "Sofas L Sectionals U Sectionals" at bounding box center [827, 330] width 250 height 147
click at [883, 390] on li "R" at bounding box center [877, 394] width 18 height 18
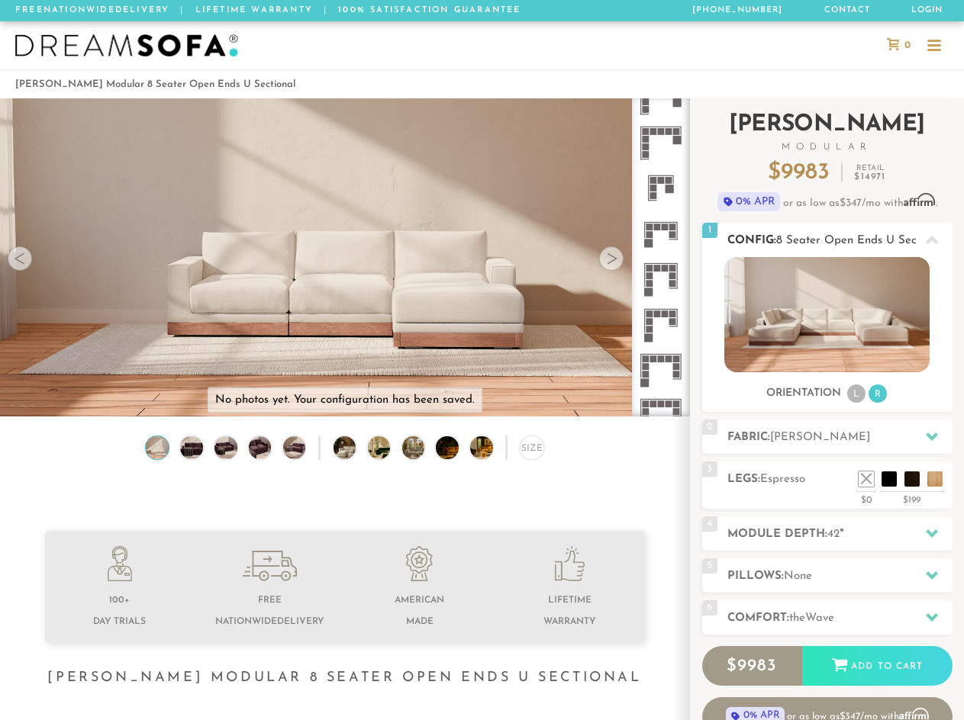
click at [856, 393] on li "L" at bounding box center [856, 394] width 18 height 18
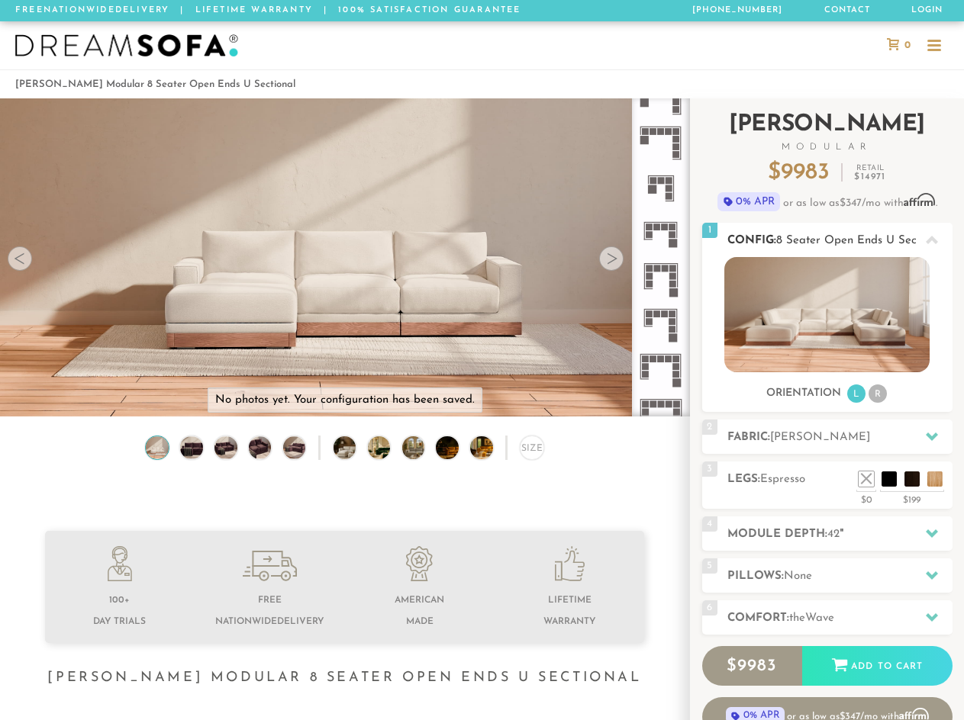
click at [878, 393] on li "R" at bounding box center [877, 394] width 18 height 18
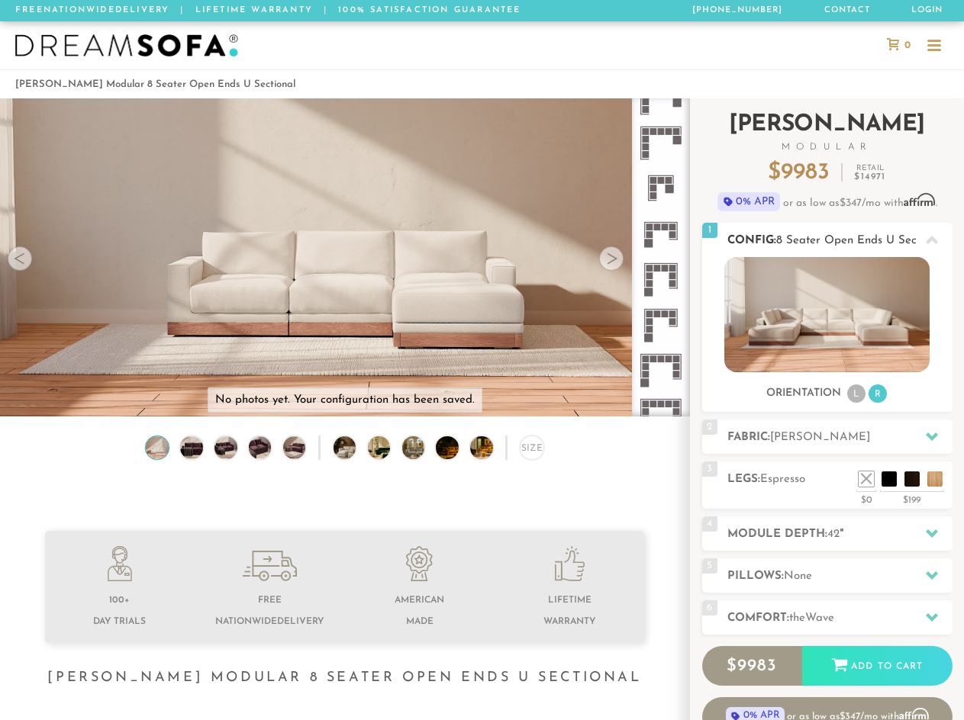
click at [855, 395] on li "L" at bounding box center [856, 394] width 18 height 18
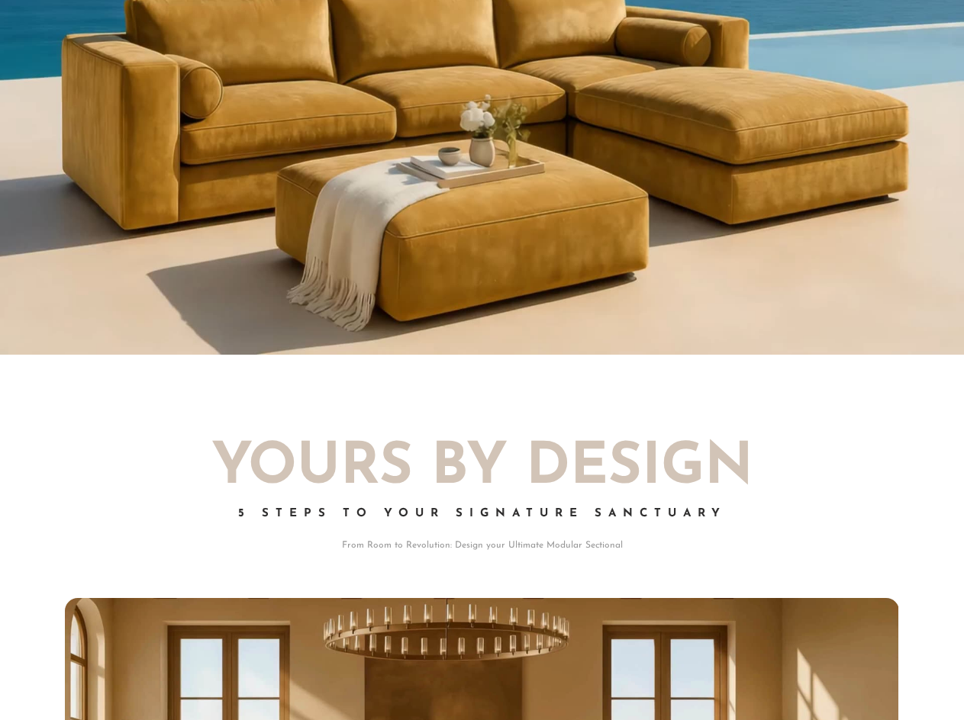
scroll to position [1487, 0]
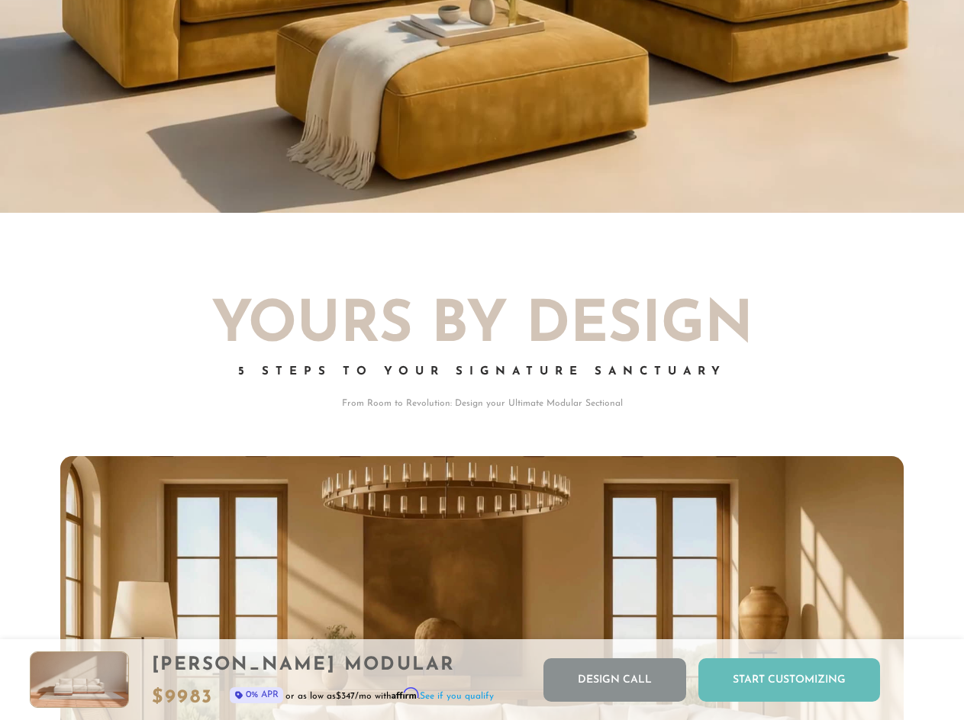
click at [802, 668] on div "Start Customizing" at bounding box center [789, 680] width 182 height 43
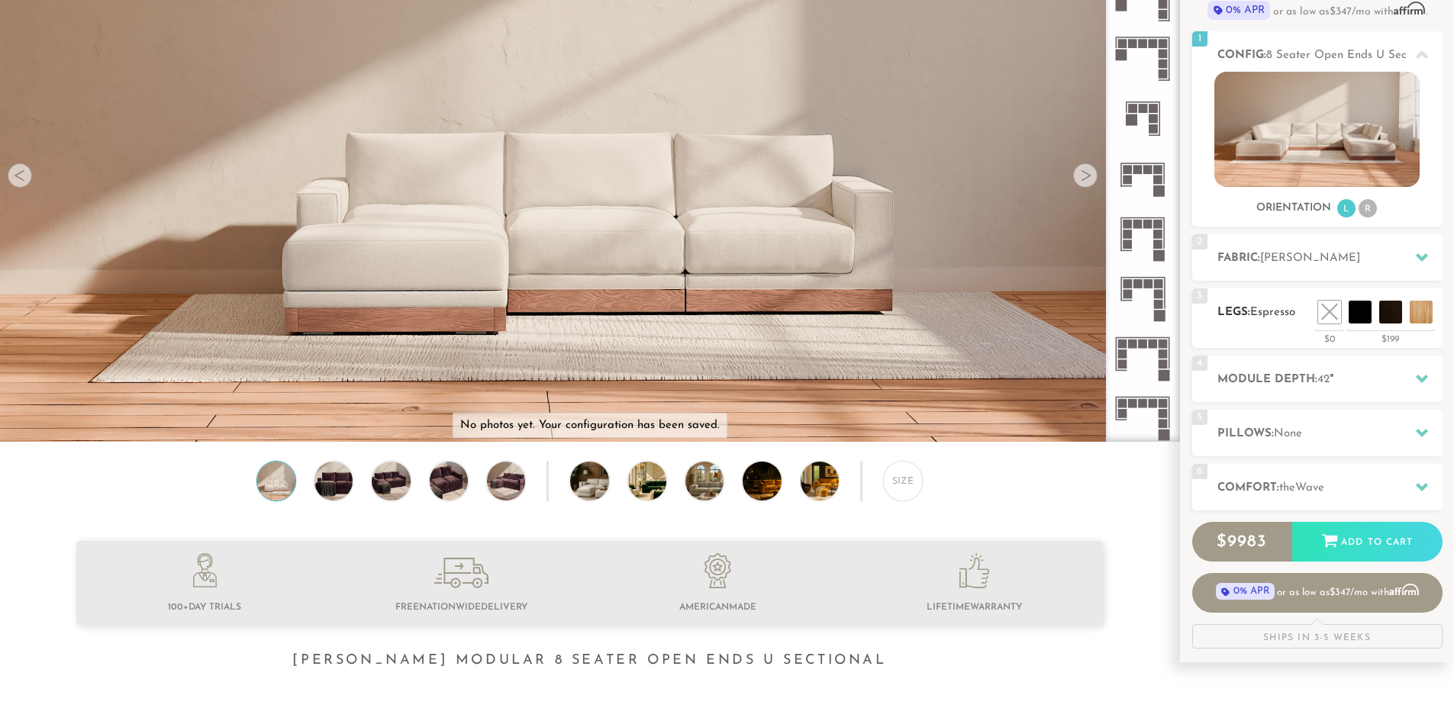
scroll to position [186, 0]
click at [913, 498] on div "Size" at bounding box center [903, 480] width 40 height 40
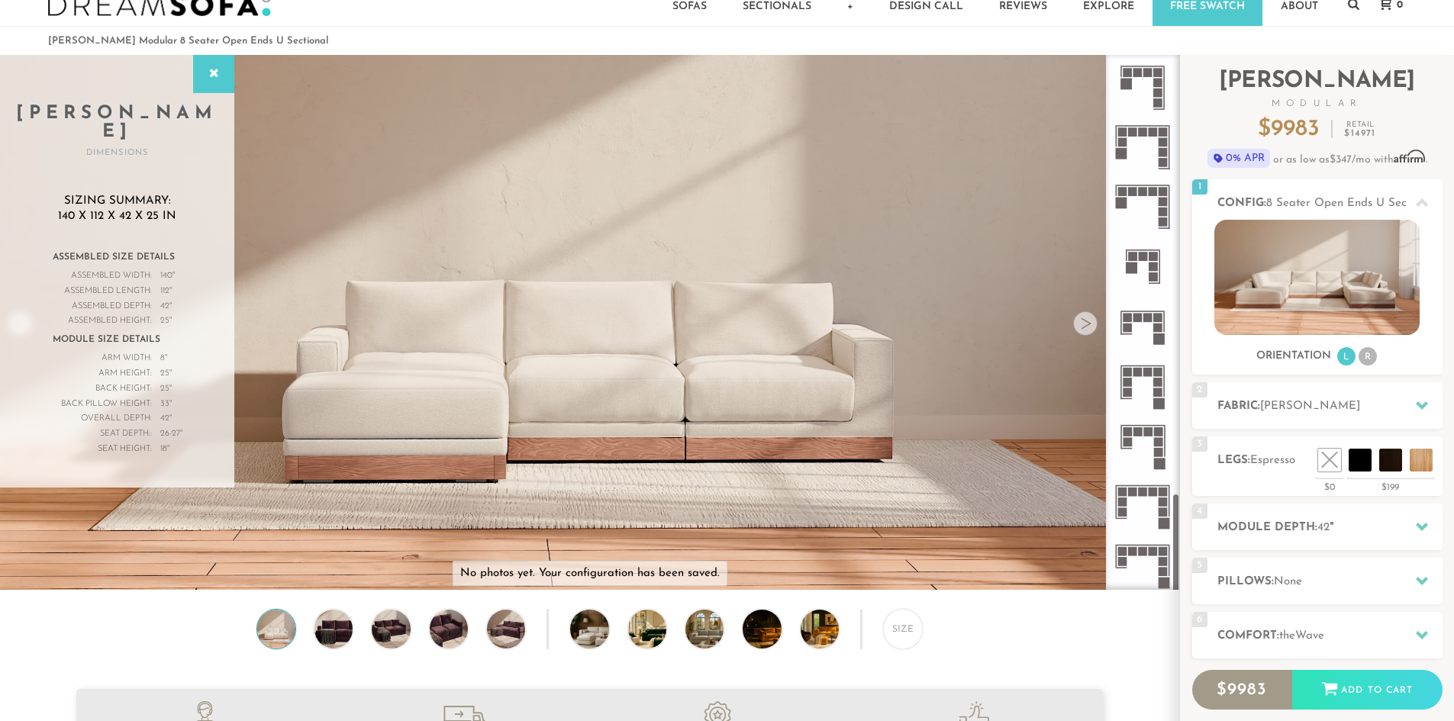
scroll to position [38, 0]
click at [1142, 381] on icon at bounding box center [1143, 386] width 60 height 60
click at [960, 642] on div "Size" at bounding box center [589, 631] width 1179 height 47
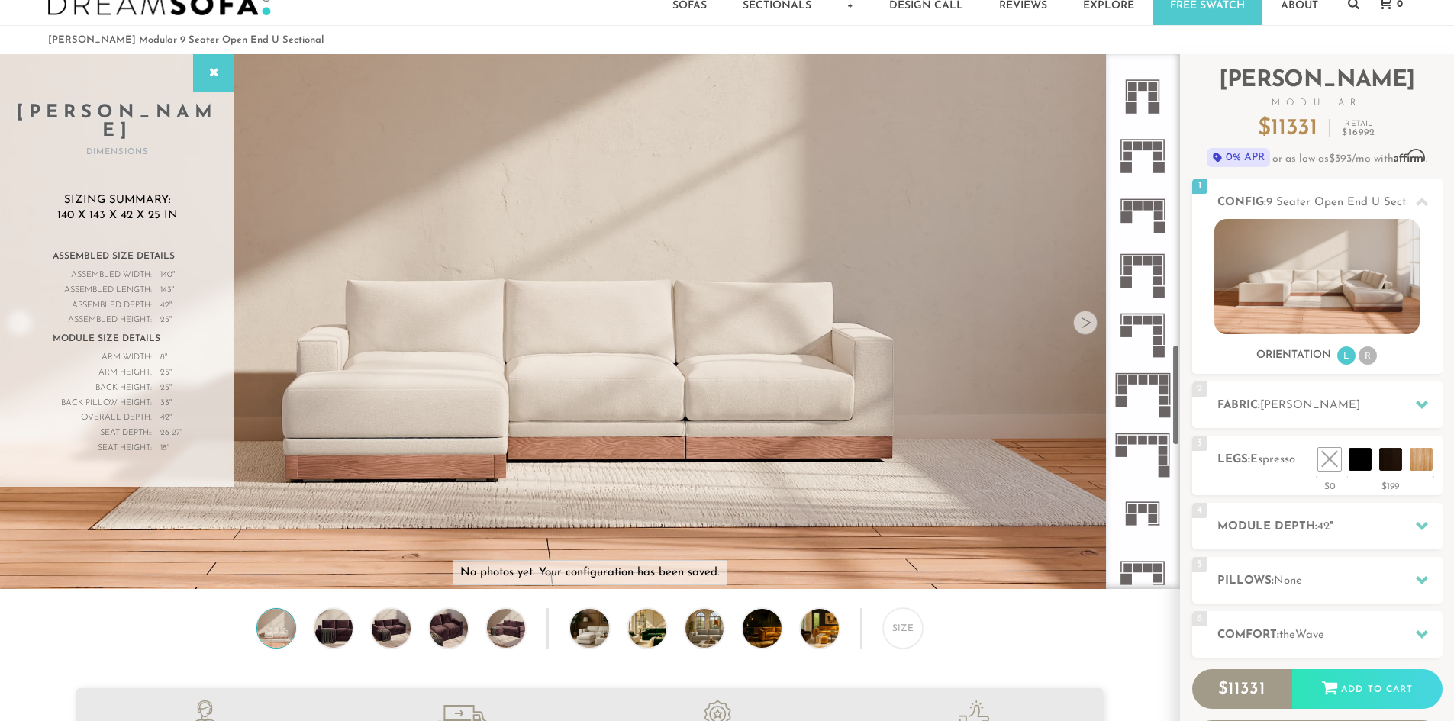
scroll to position [1540, 0]
click at [1145, 164] on icon at bounding box center [1143, 157] width 60 height 60
